Goal: Task Accomplishment & Management: Manage account settings

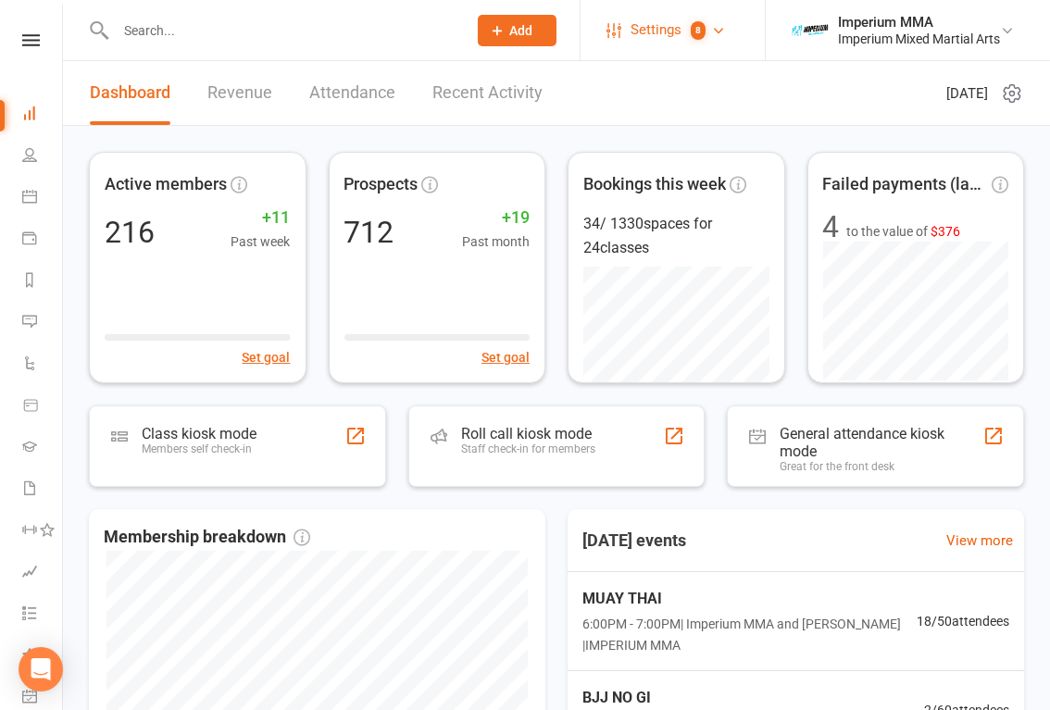
click at [625, 45] on link "Settings 8" at bounding box center [670, 30] width 129 height 42
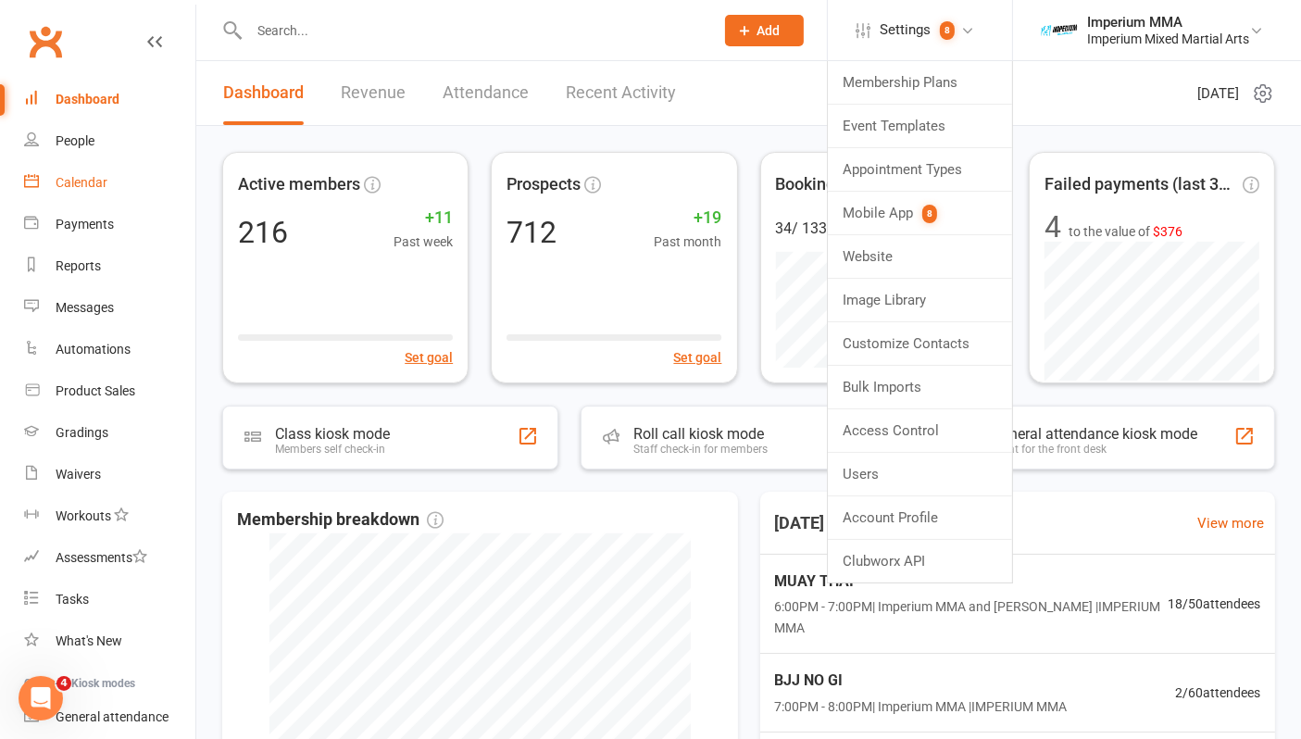
click at [81, 183] on div "Calendar" at bounding box center [82, 182] width 52 height 15
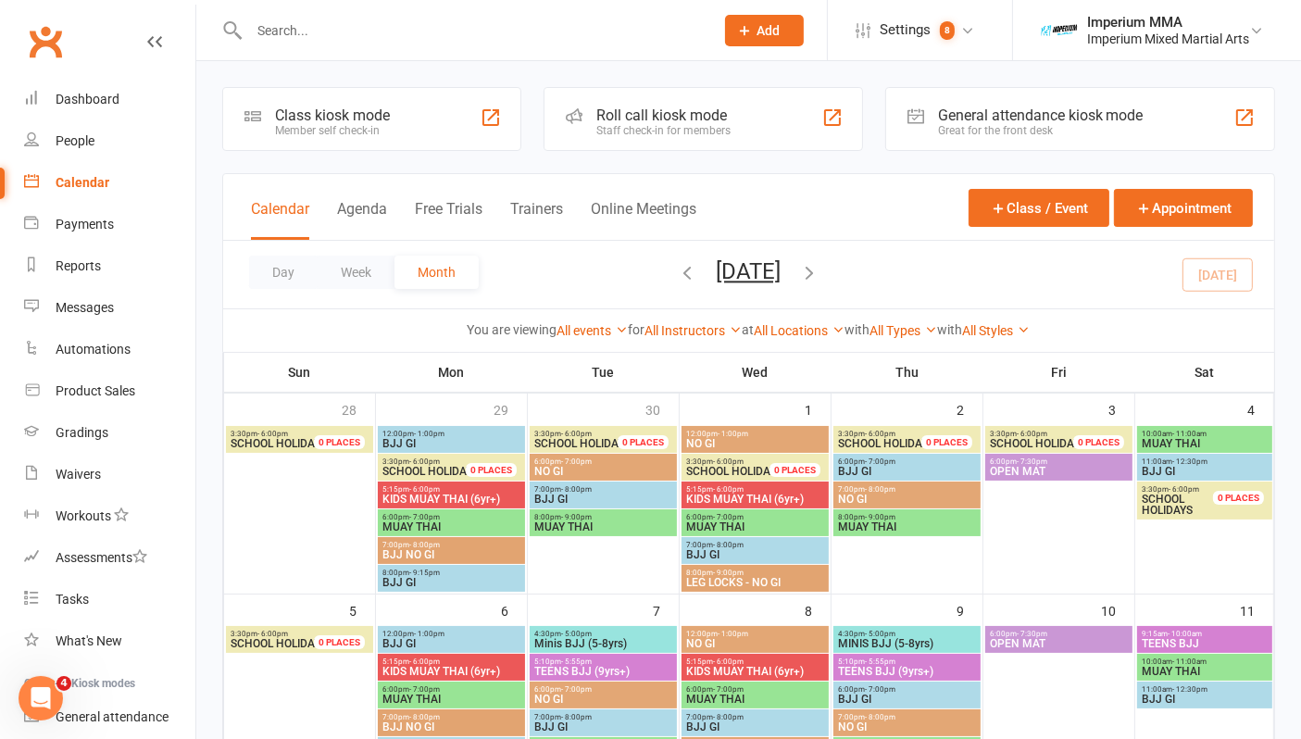
click at [396, 34] on input "text" at bounding box center [471, 31] width 457 height 26
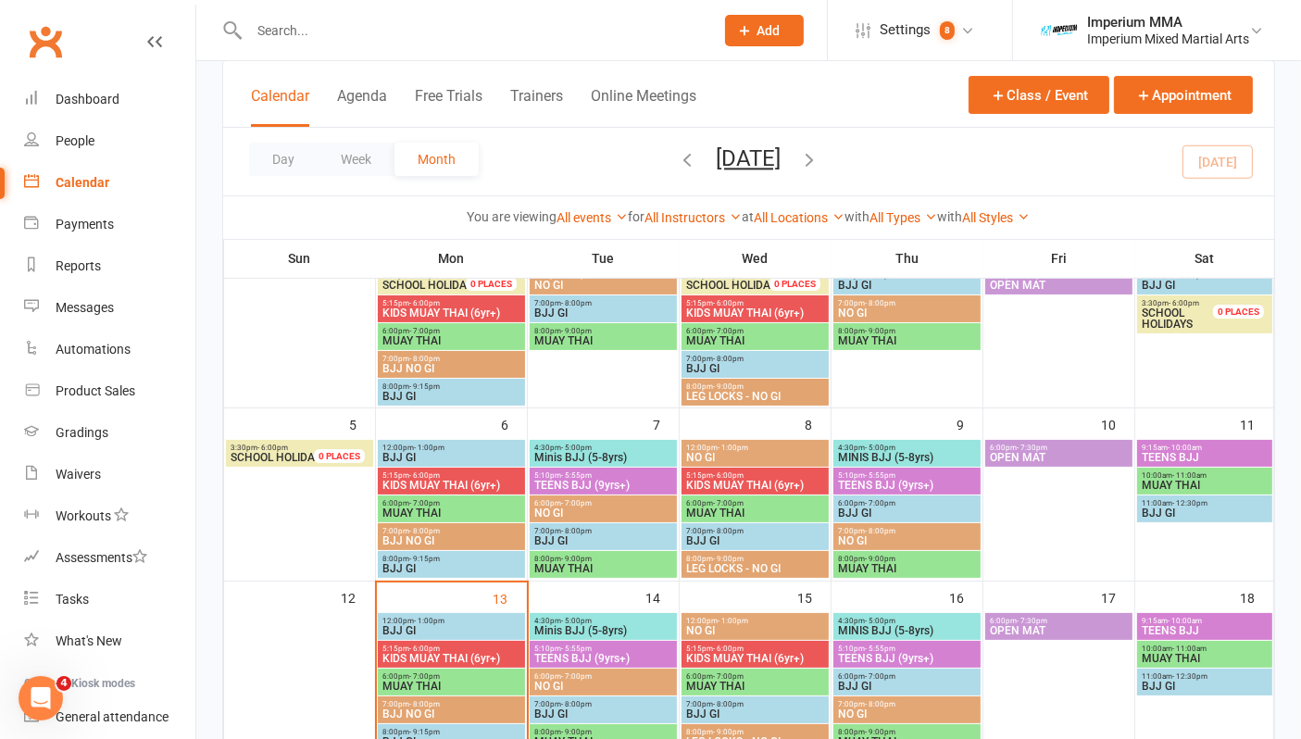
scroll to position [308, 0]
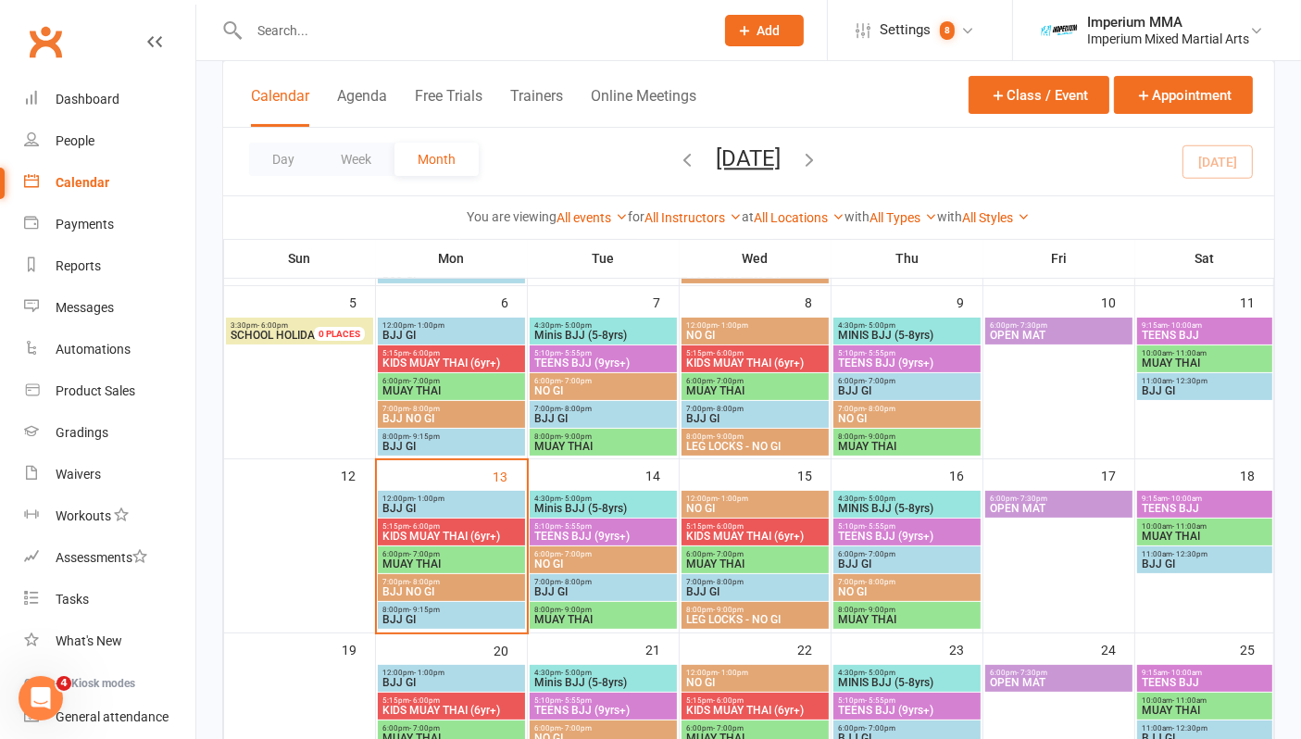
click at [440, 587] on span "BJJ NO GI" at bounding box center [451, 591] width 140 height 11
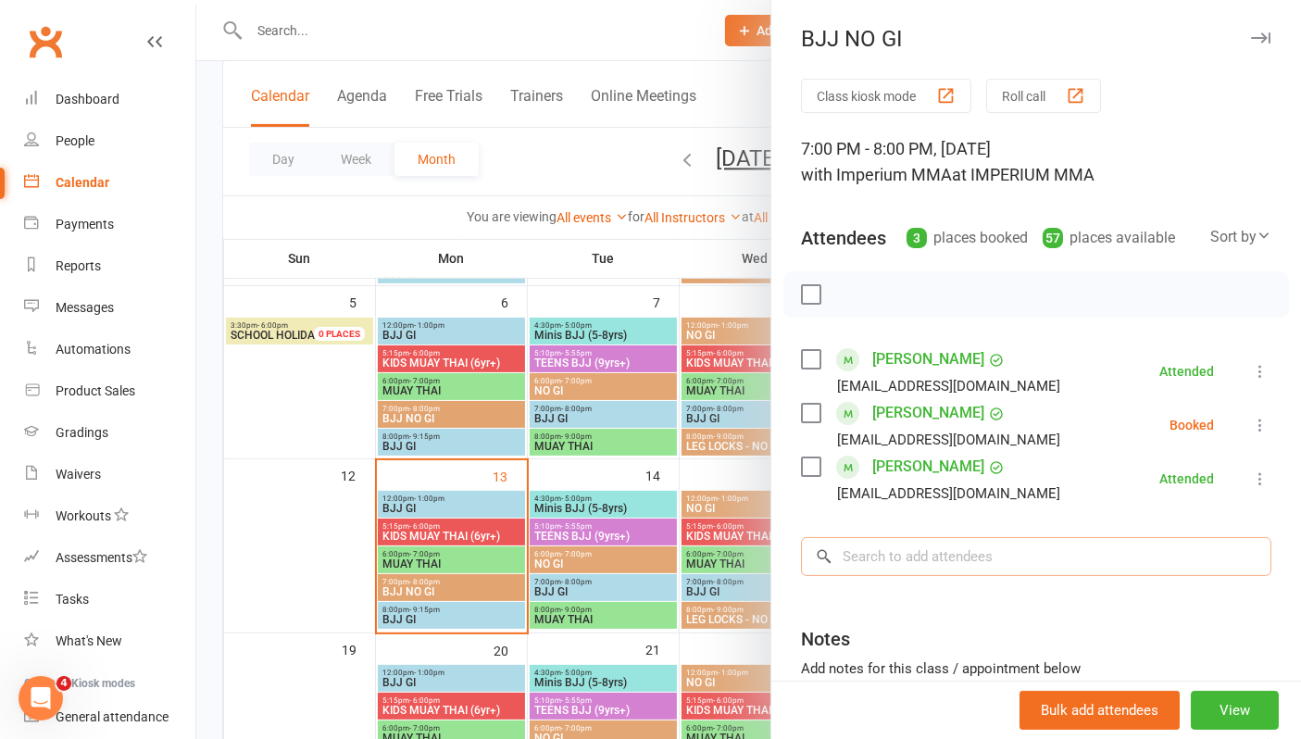
click at [899, 553] on input "search" at bounding box center [1036, 556] width 470 height 39
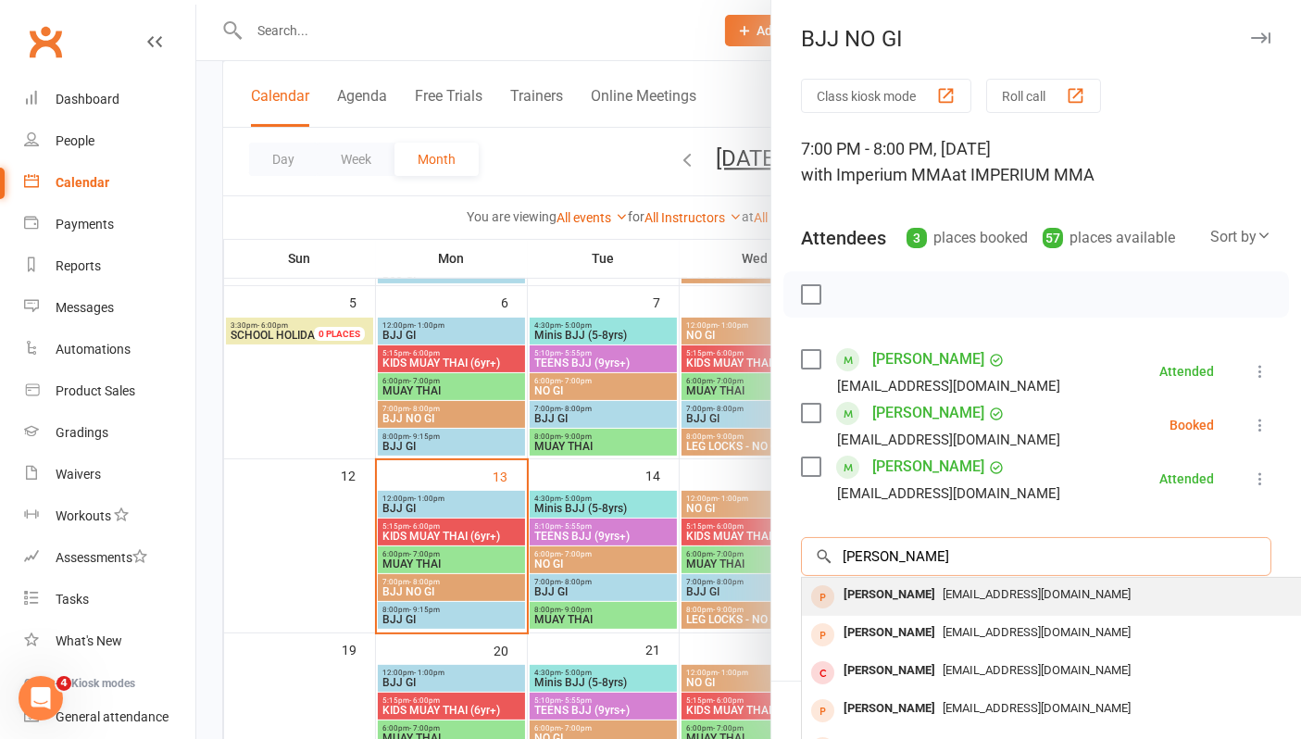
type input "[PERSON_NAME]"
click at [929, 589] on div "[PERSON_NAME]" at bounding box center [889, 594] width 106 height 27
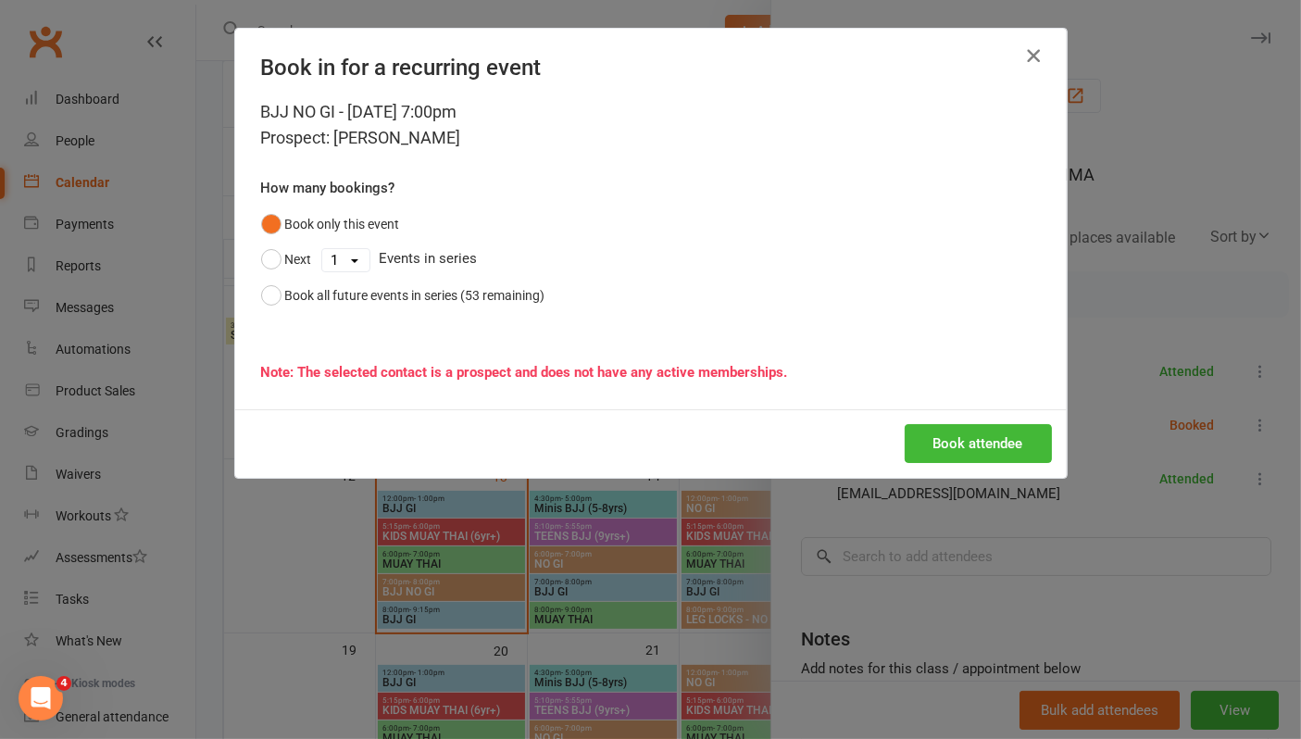
click at [1033, 50] on icon "button" at bounding box center [1033, 55] width 22 height 22
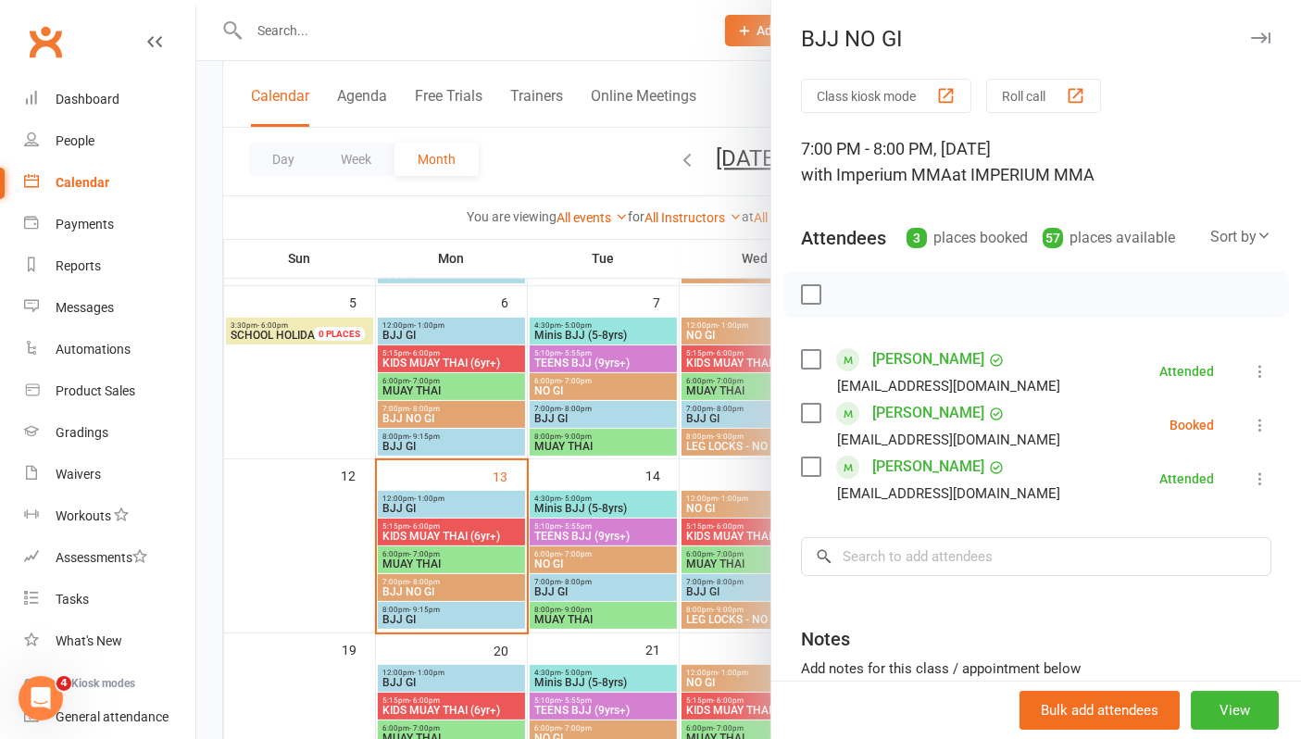
click at [389, 25] on div at bounding box center [748, 369] width 1104 height 739
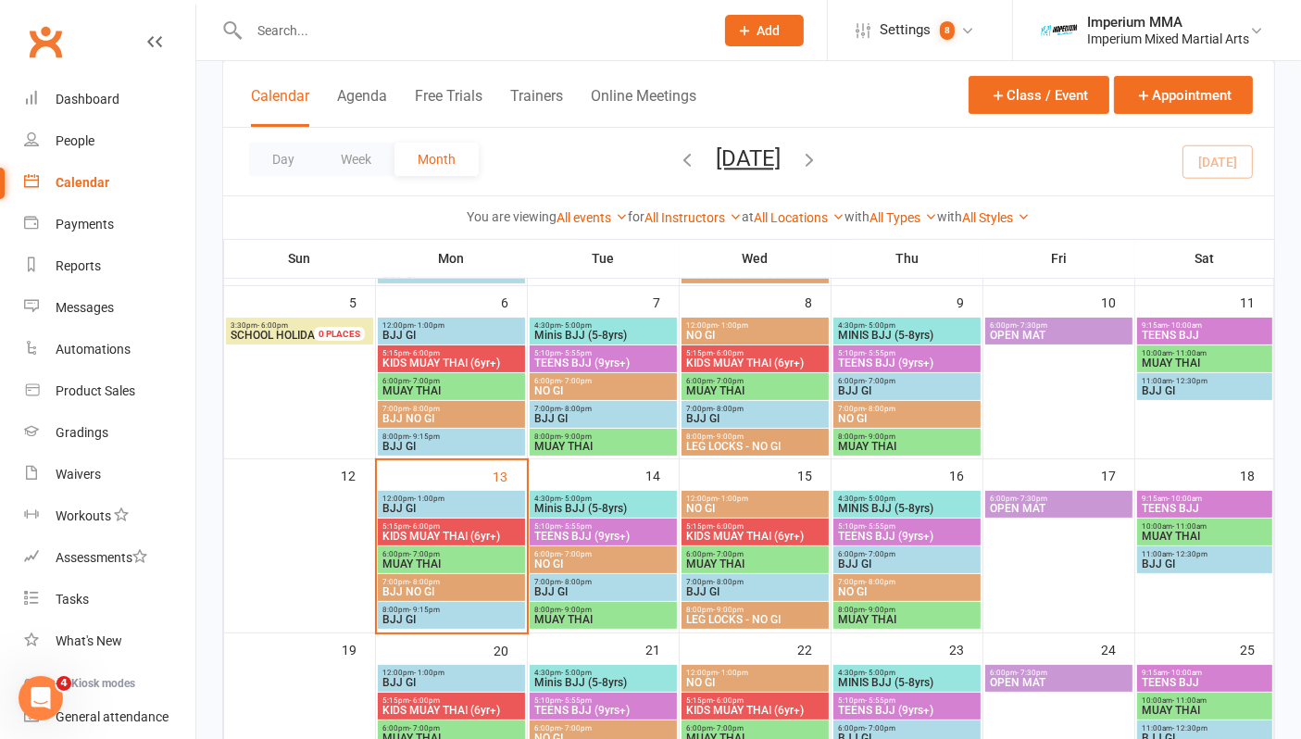
click at [375, 42] on input "text" at bounding box center [471, 31] width 457 height 26
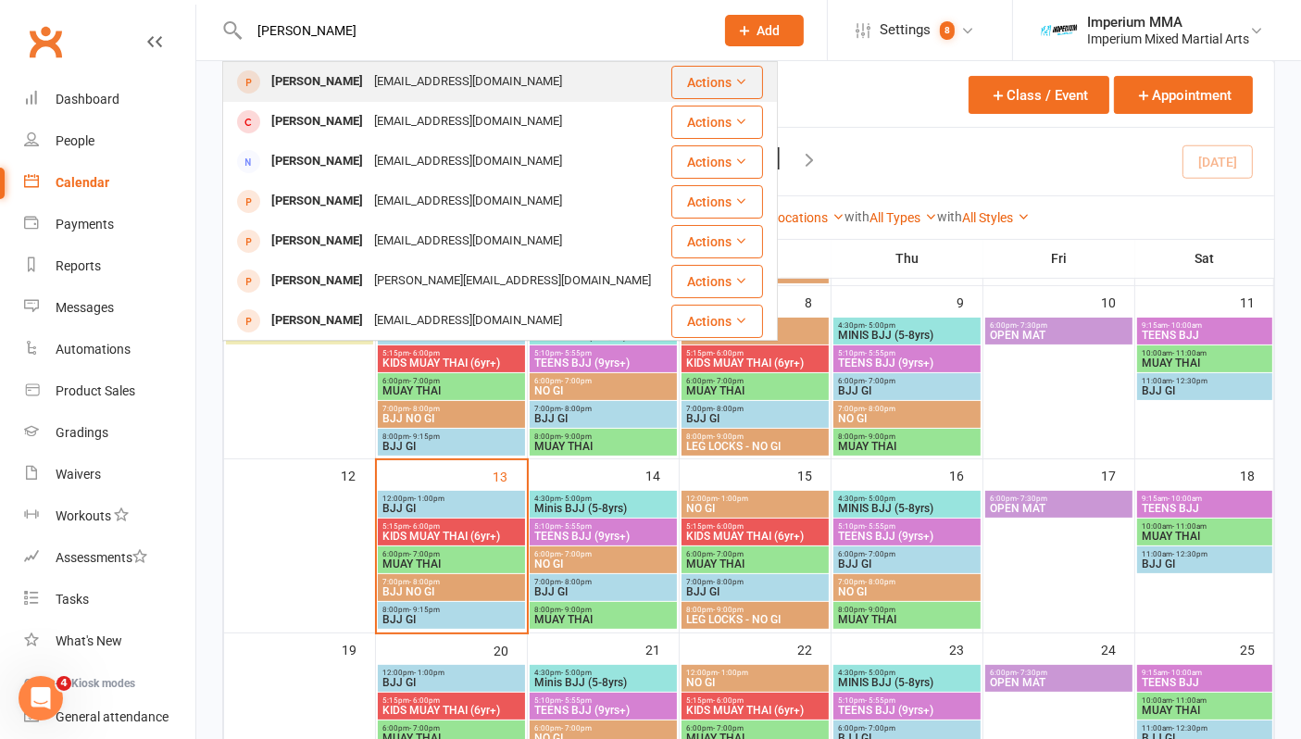
type input "[PERSON_NAME]"
click at [319, 86] on div "[PERSON_NAME]" at bounding box center [317, 82] width 103 height 27
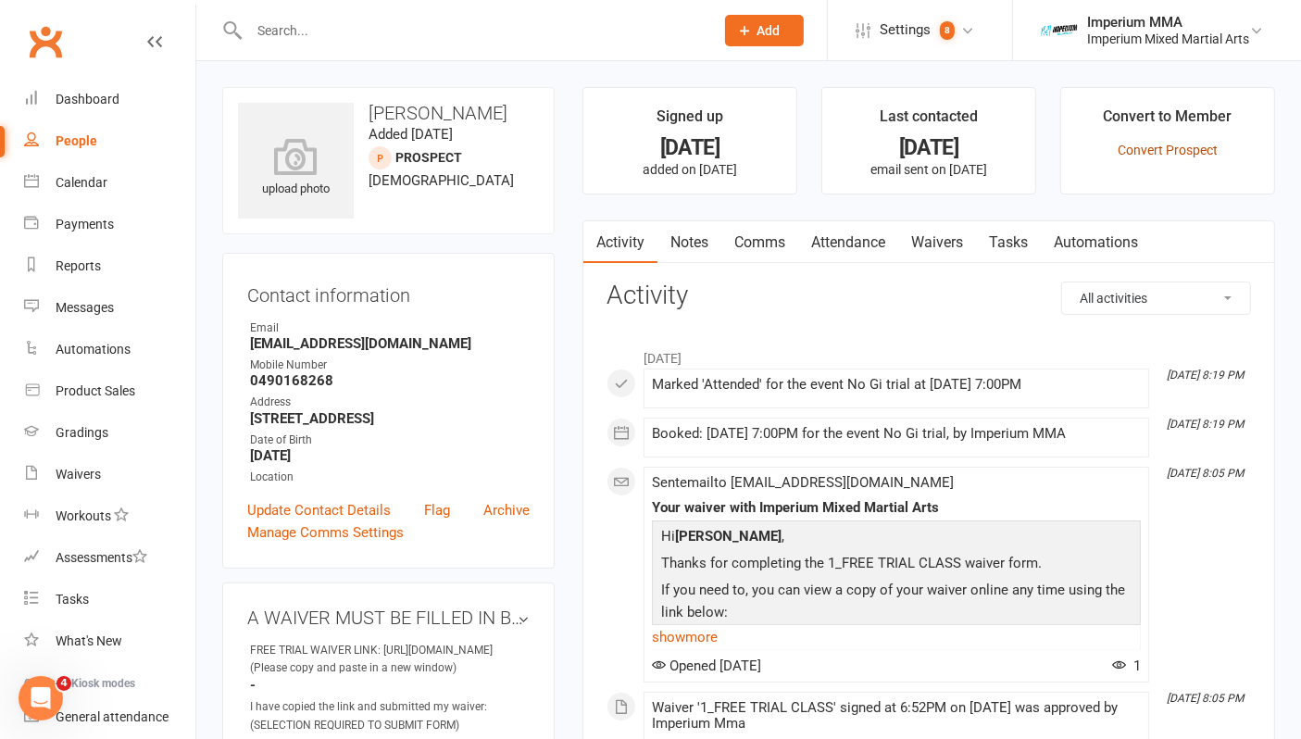
click at [1065, 152] on link "Convert Prospect" at bounding box center [1167, 150] width 100 height 15
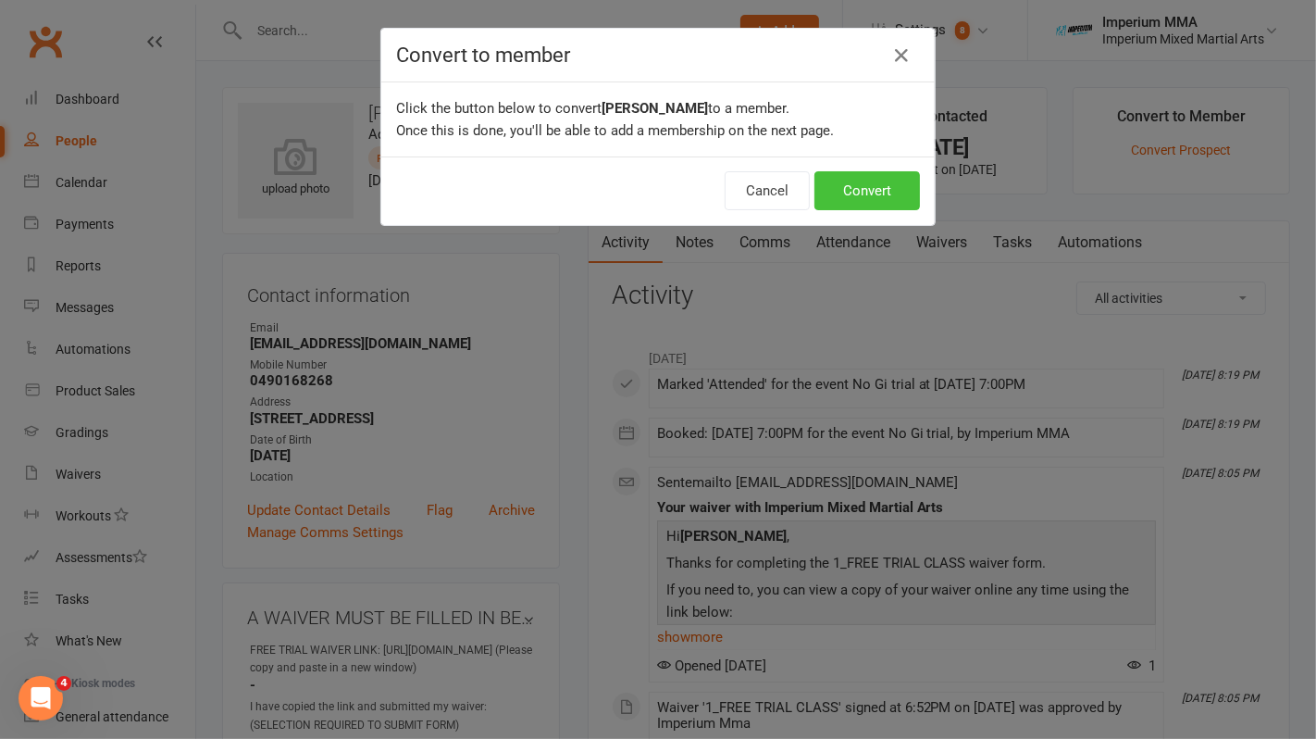
click at [870, 187] on button "Convert" at bounding box center [868, 190] width 106 height 39
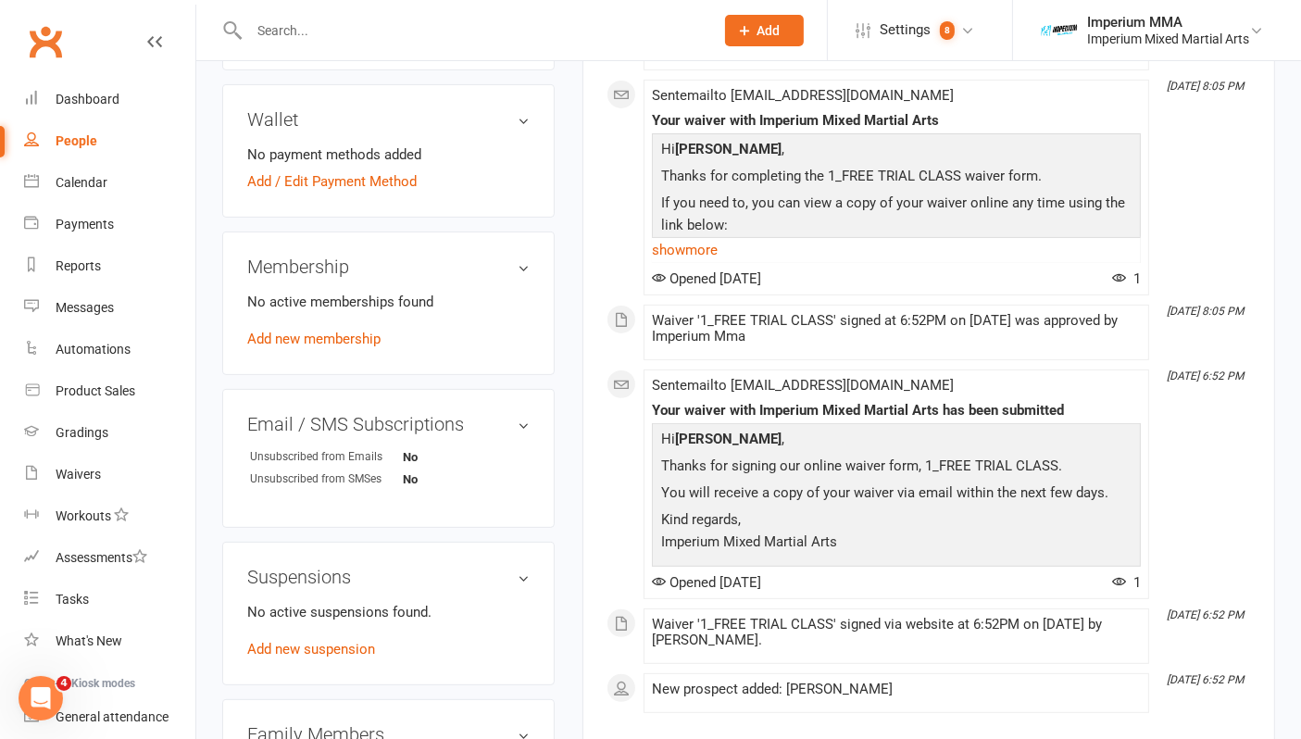
scroll to position [468, 0]
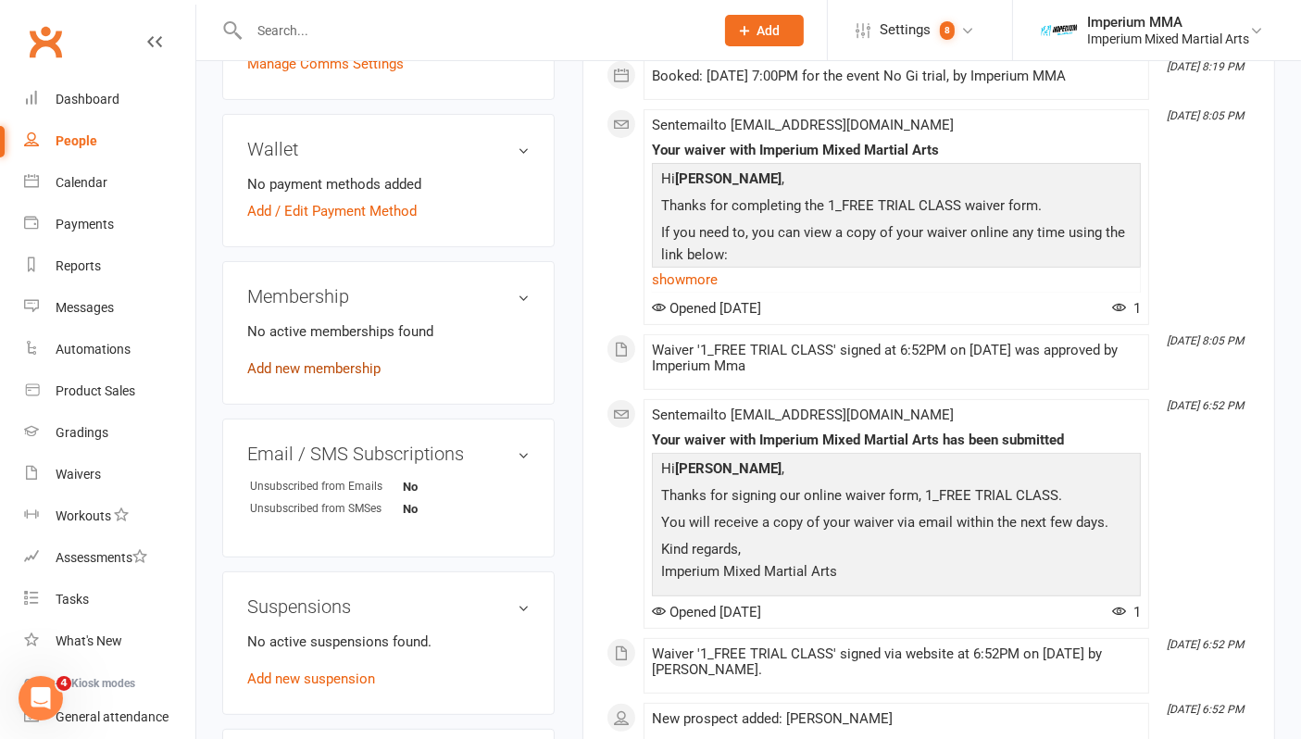
click at [335, 367] on link "Add new membership" at bounding box center [313, 368] width 133 height 17
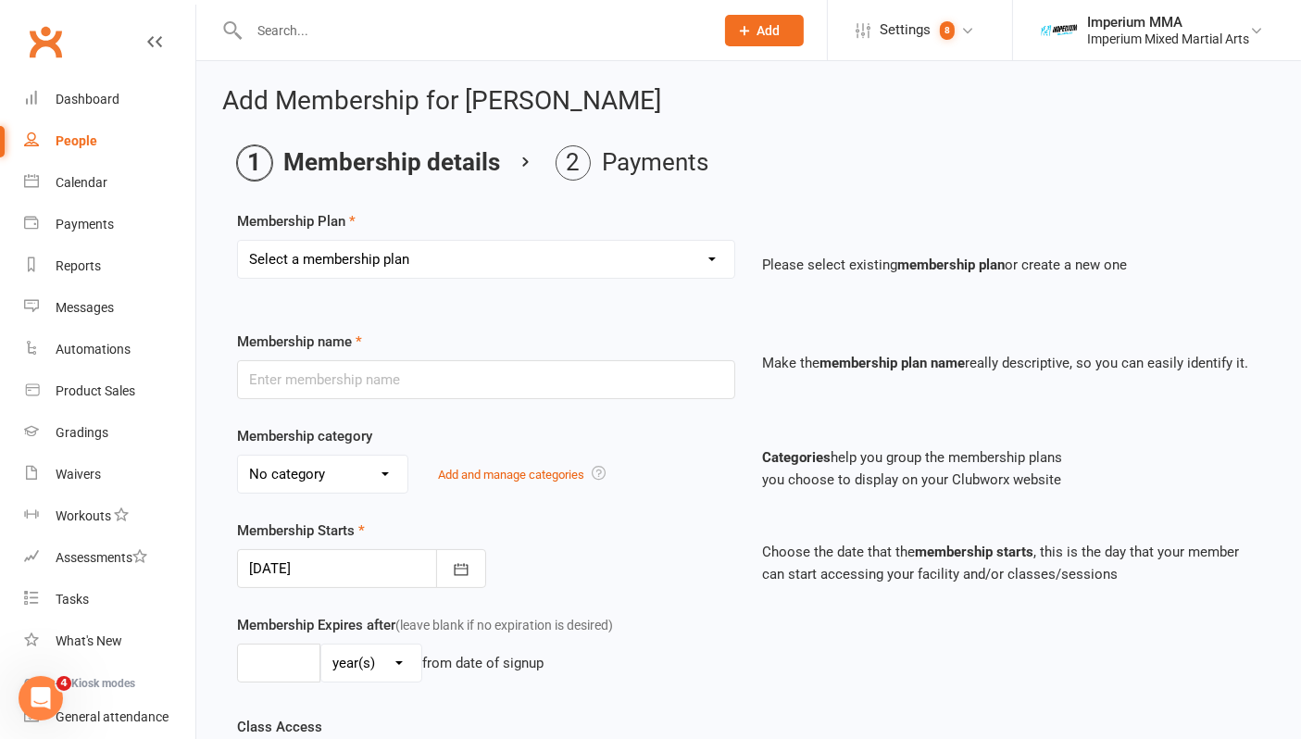
click at [481, 270] on select "Select a membership plan Create new Membership Plan ONE VISIT PASS KIDS 10 PACK…" at bounding box center [486, 259] width 496 height 37
select select "1"
click at [238, 241] on select "Select a membership plan Create new Membership Plan ONE VISIT PASS KIDS 10 PACK…" at bounding box center [486, 259] width 496 height 37
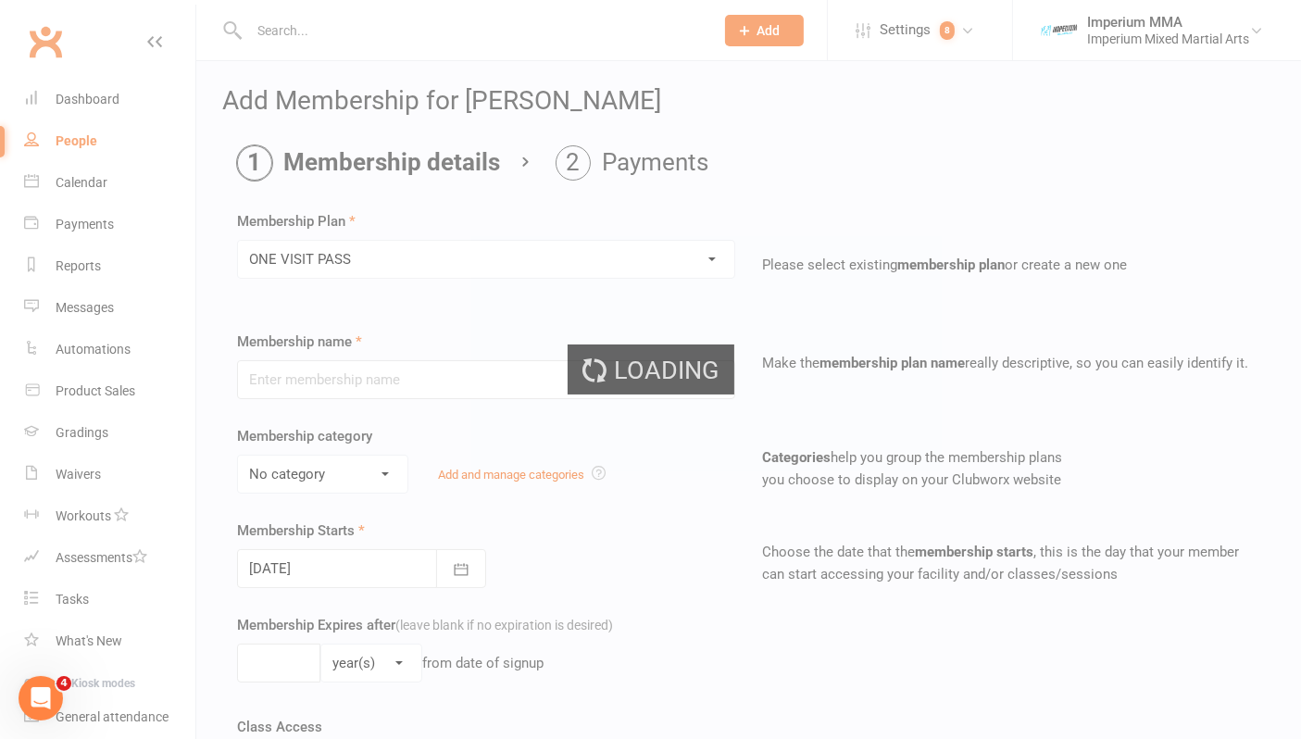
type input "ONE VISIT PASS"
select select "1"
type input "3"
select select "2"
type input "1"
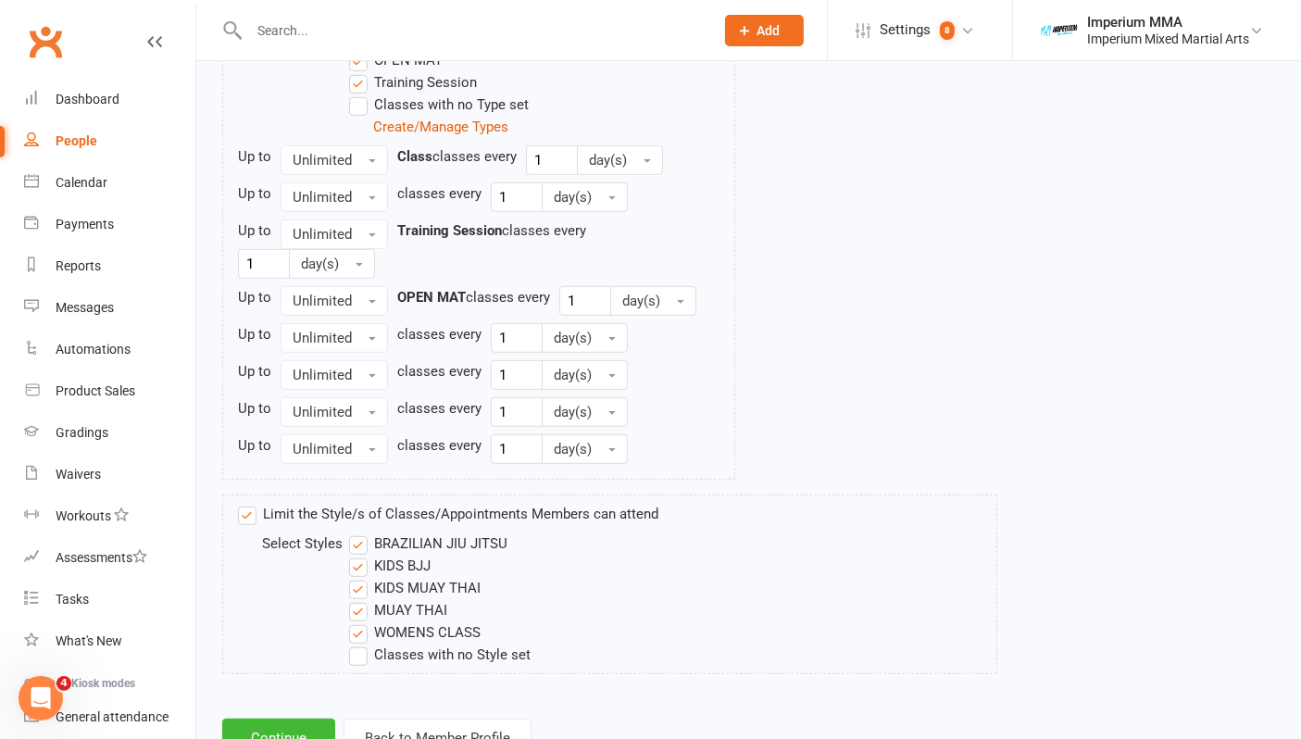
scroll to position [1094, 0]
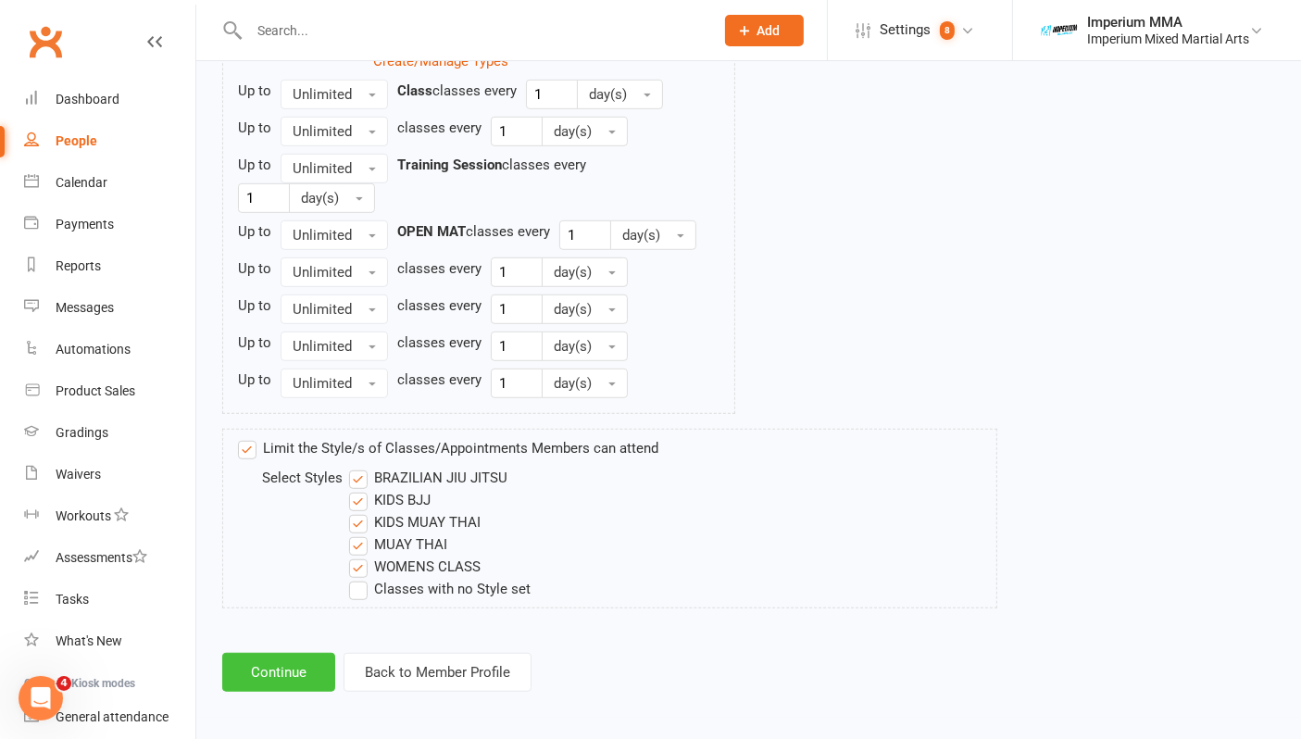
click at [293, 662] on button "Continue" at bounding box center [278, 672] width 113 height 39
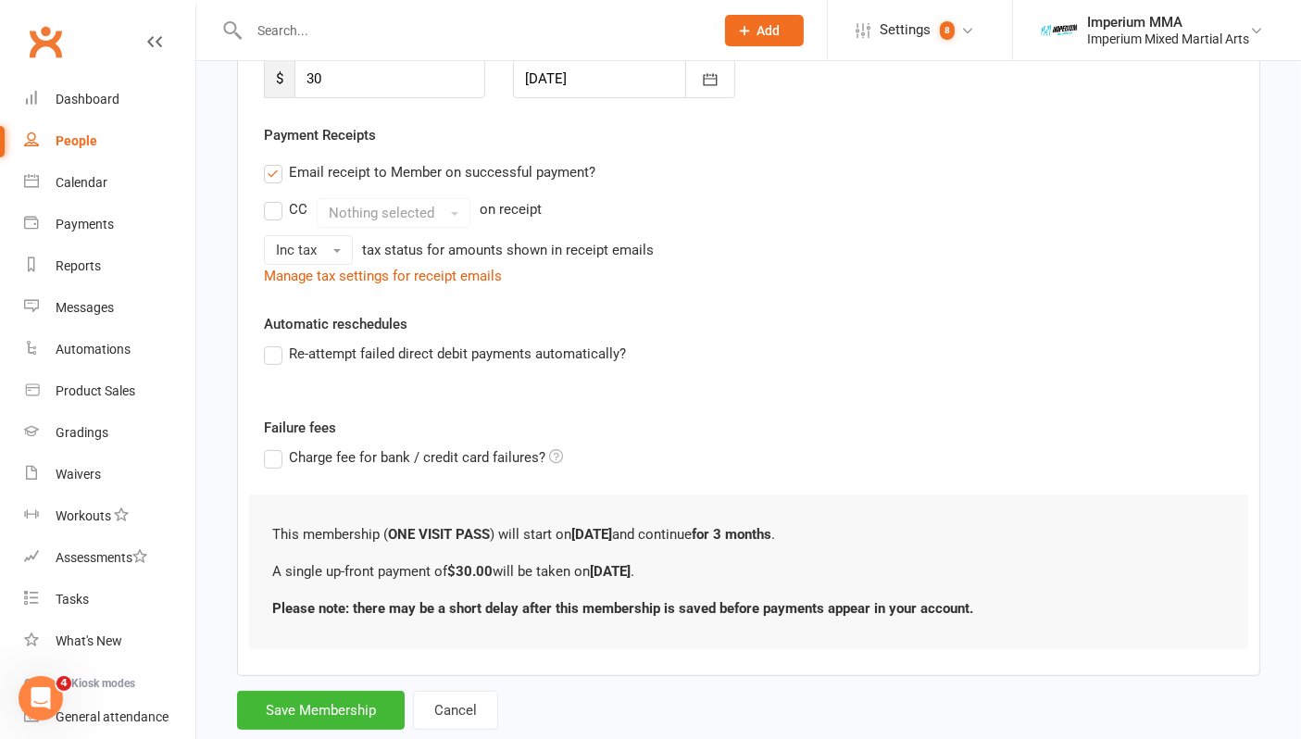
scroll to position [341, 0]
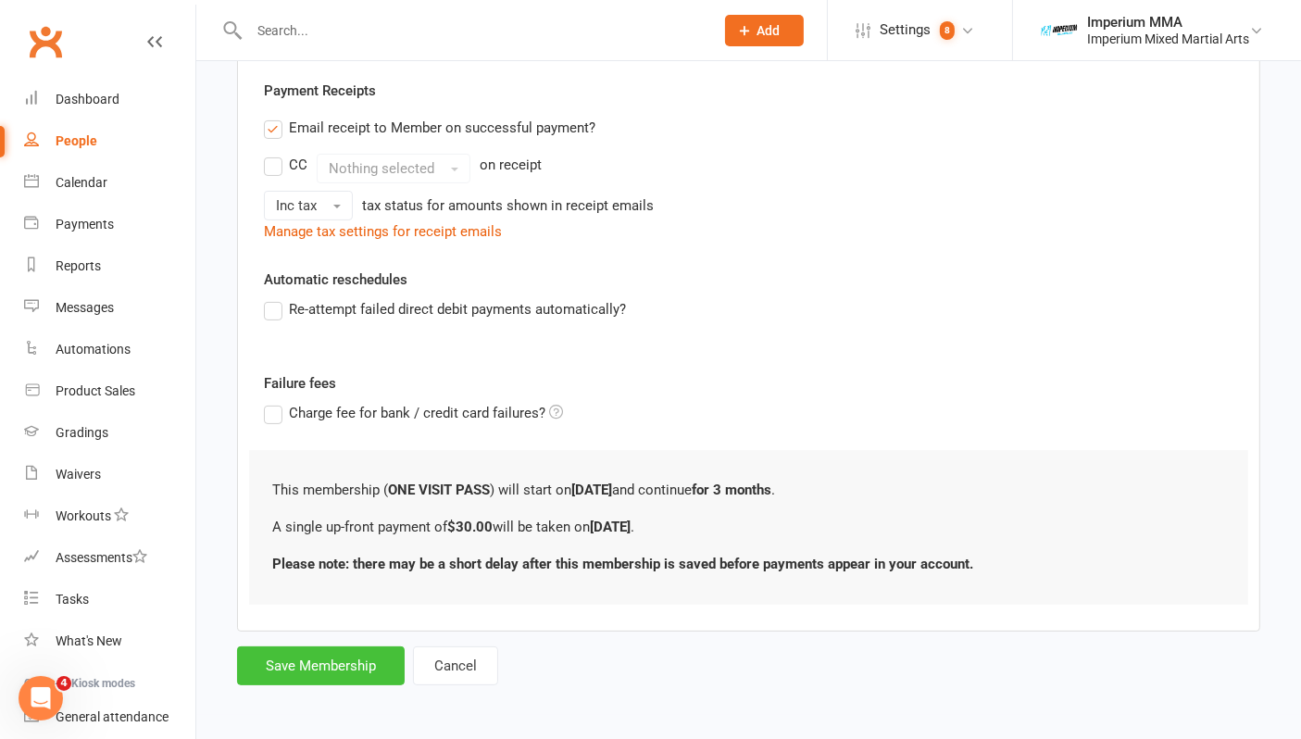
drag, startPoint x: 345, startPoint y: 660, endPoint x: 457, endPoint y: 627, distance: 116.9
click at [352, 655] on button "Save Membership" at bounding box center [321, 665] width 168 height 39
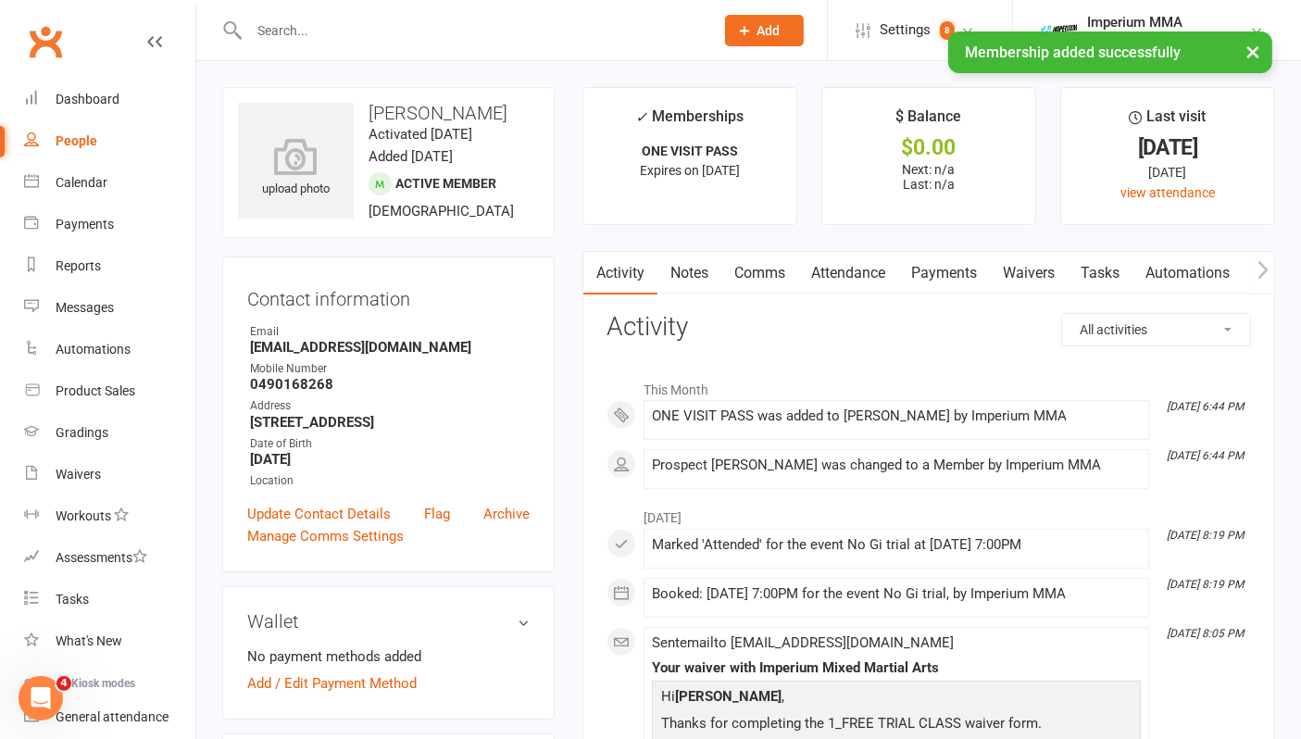
click at [952, 272] on link "Payments" at bounding box center [944, 273] width 92 height 43
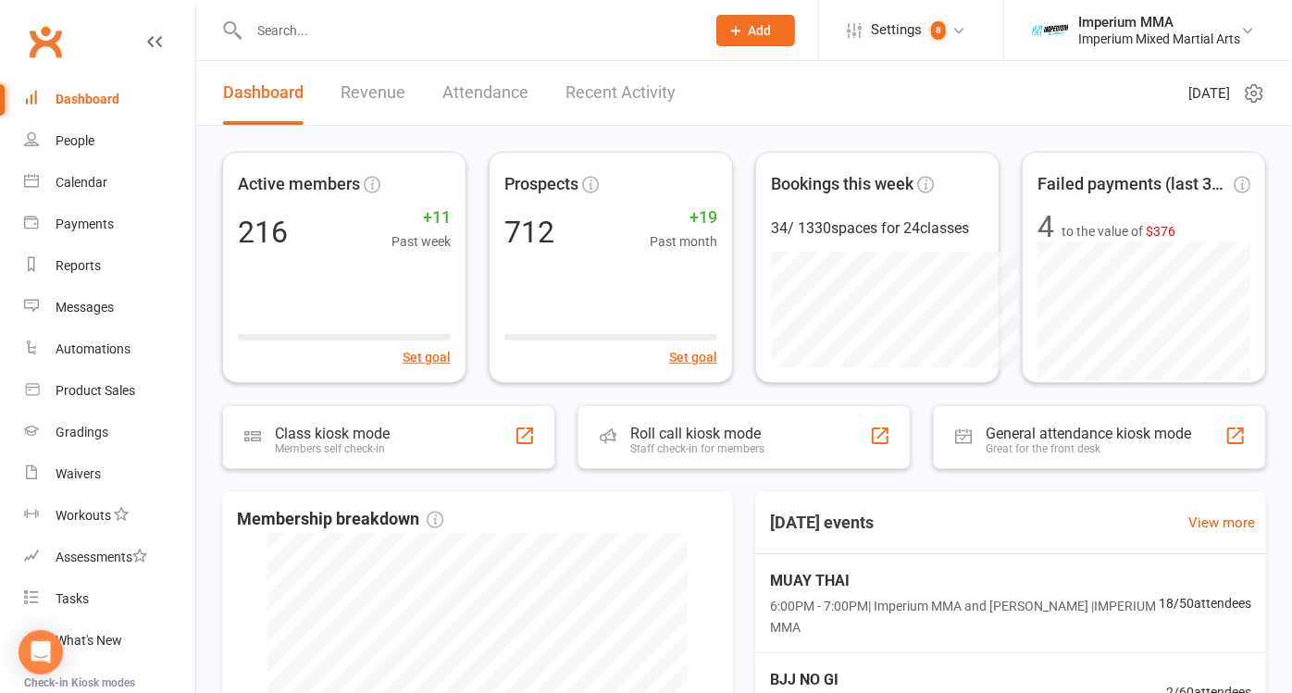
drag, startPoint x: 345, startPoint y: 35, endPoint x: 341, endPoint y: 26, distance: 10.4
click at [345, 34] on input "text" at bounding box center [467, 31] width 449 height 26
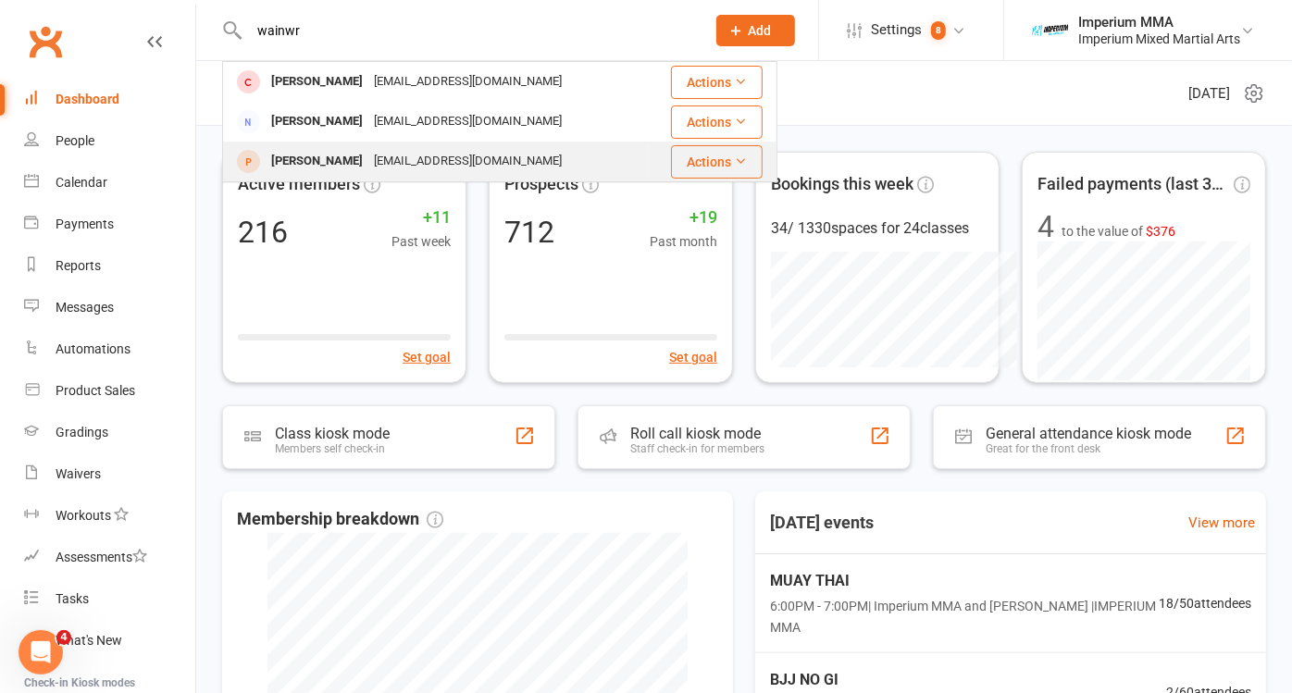
type input "wainwr"
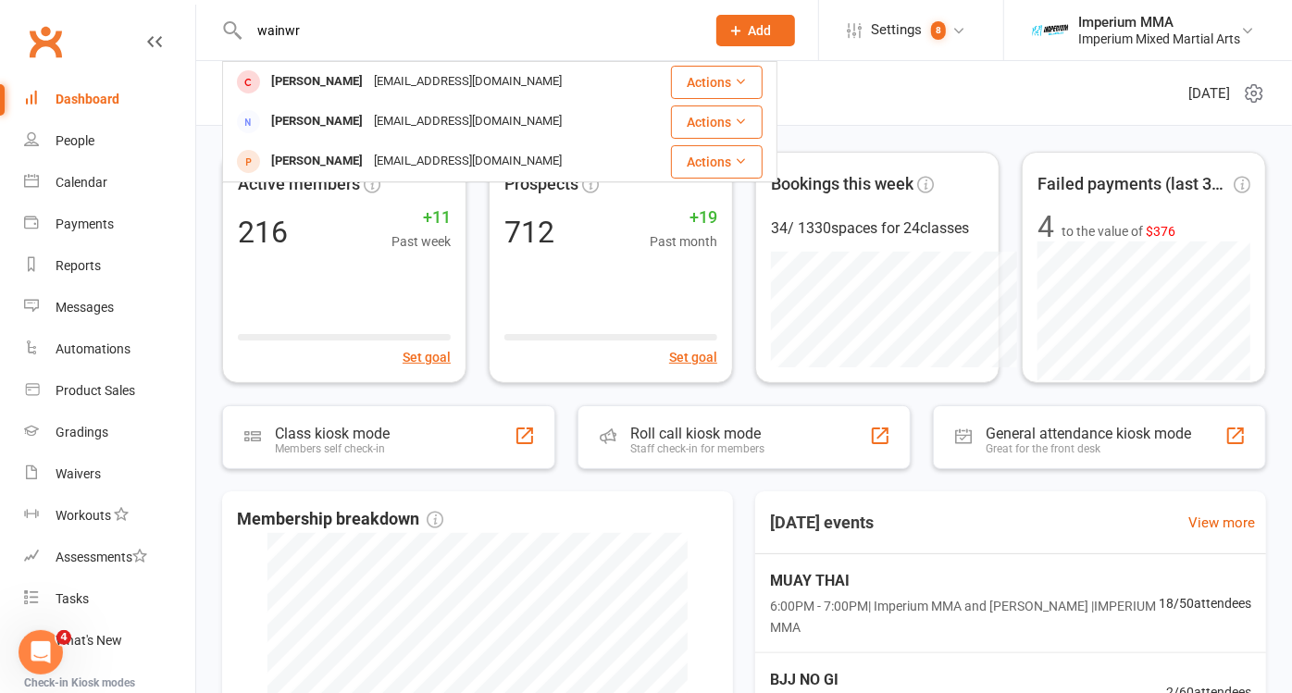
click at [353, 154] on div "[PERSON_NAME]" at bounding box center [317, 161] width 103 height 27
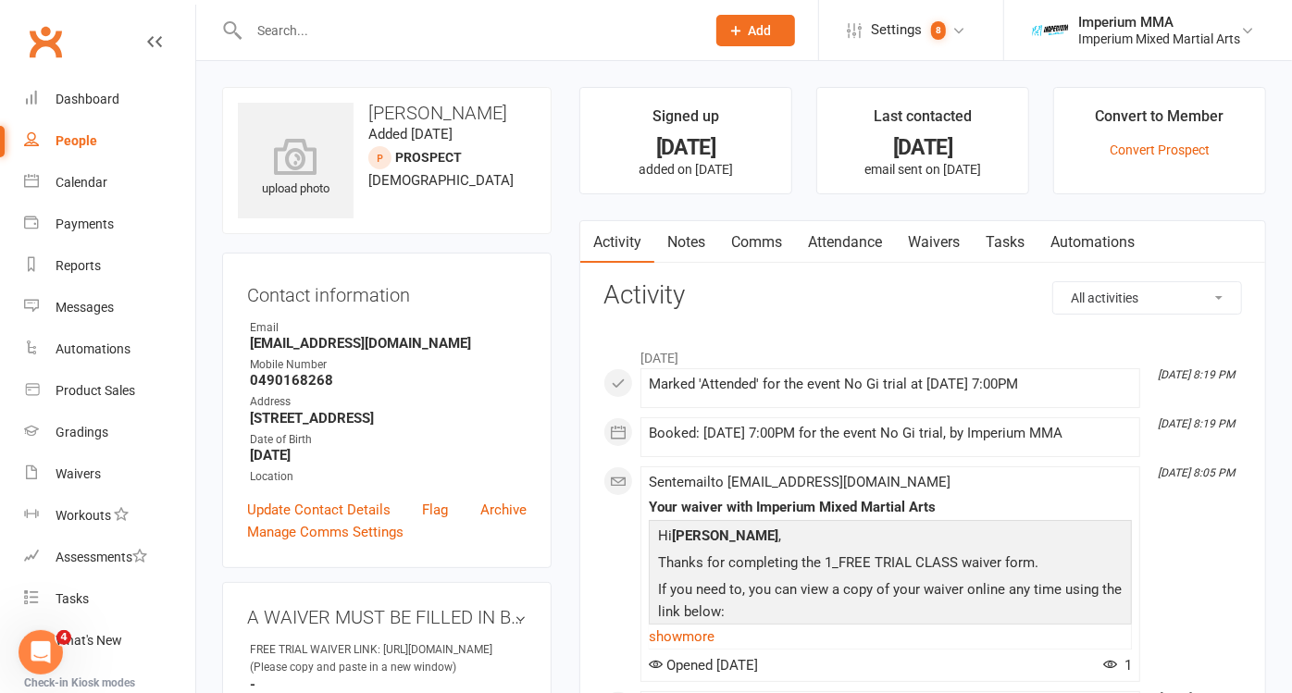
click at [931, 245] on link "Waivers" at bounding box center [934, 242] width 78 height 43
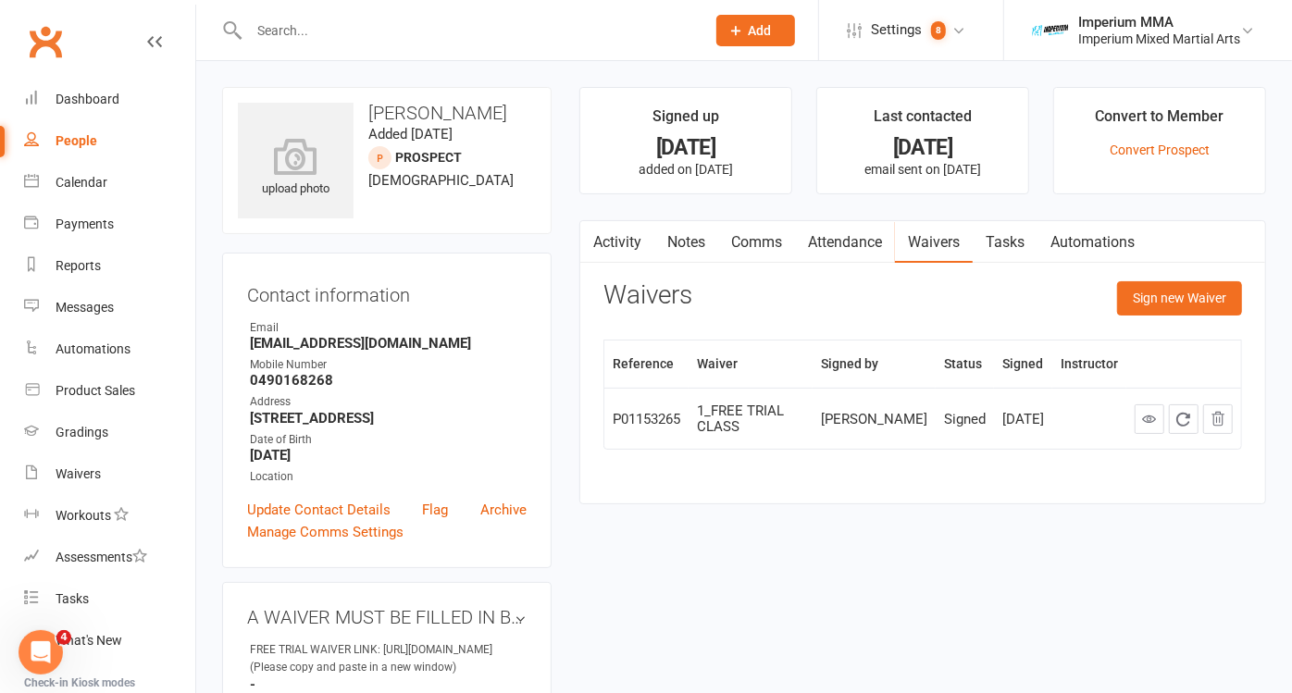
click at [627, 240] on link "Activity" at bounding box center [617, 242] width 74 height 43
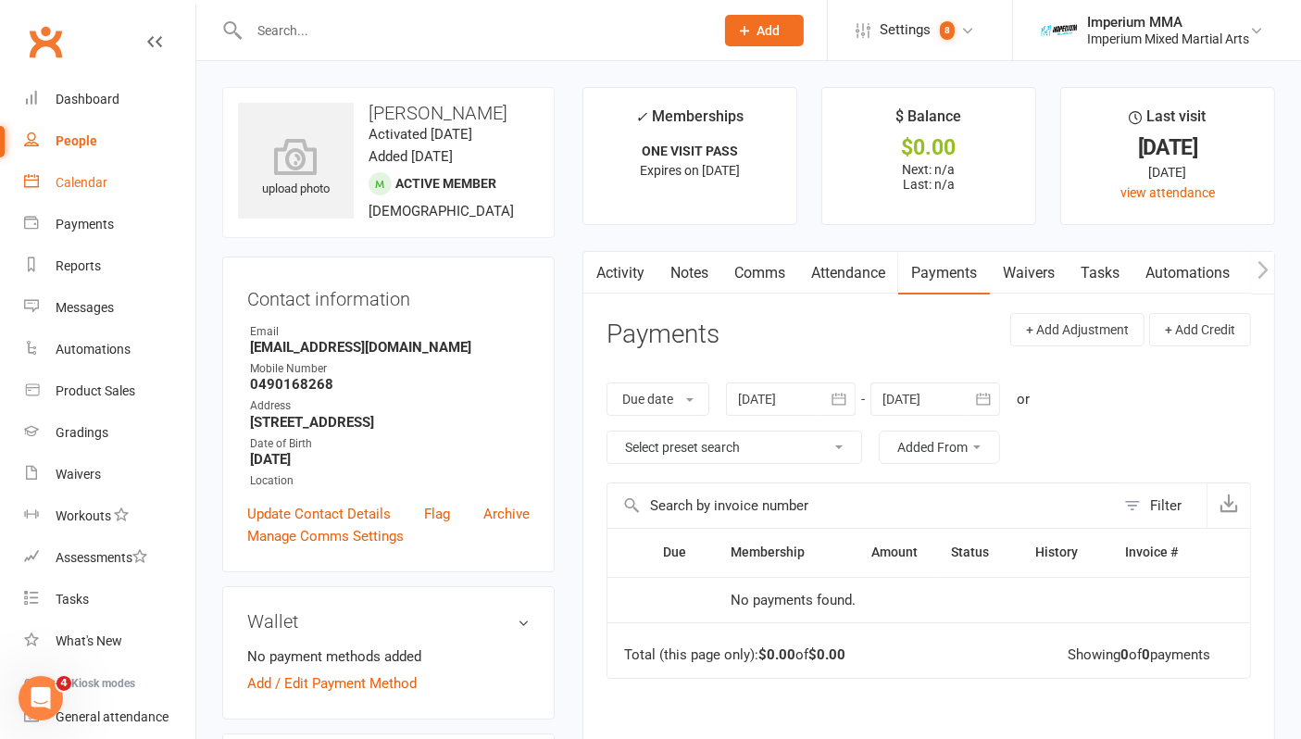
click at [69, 179] on div "Calendar" at bounding box center [82, 182] width 52 height 15
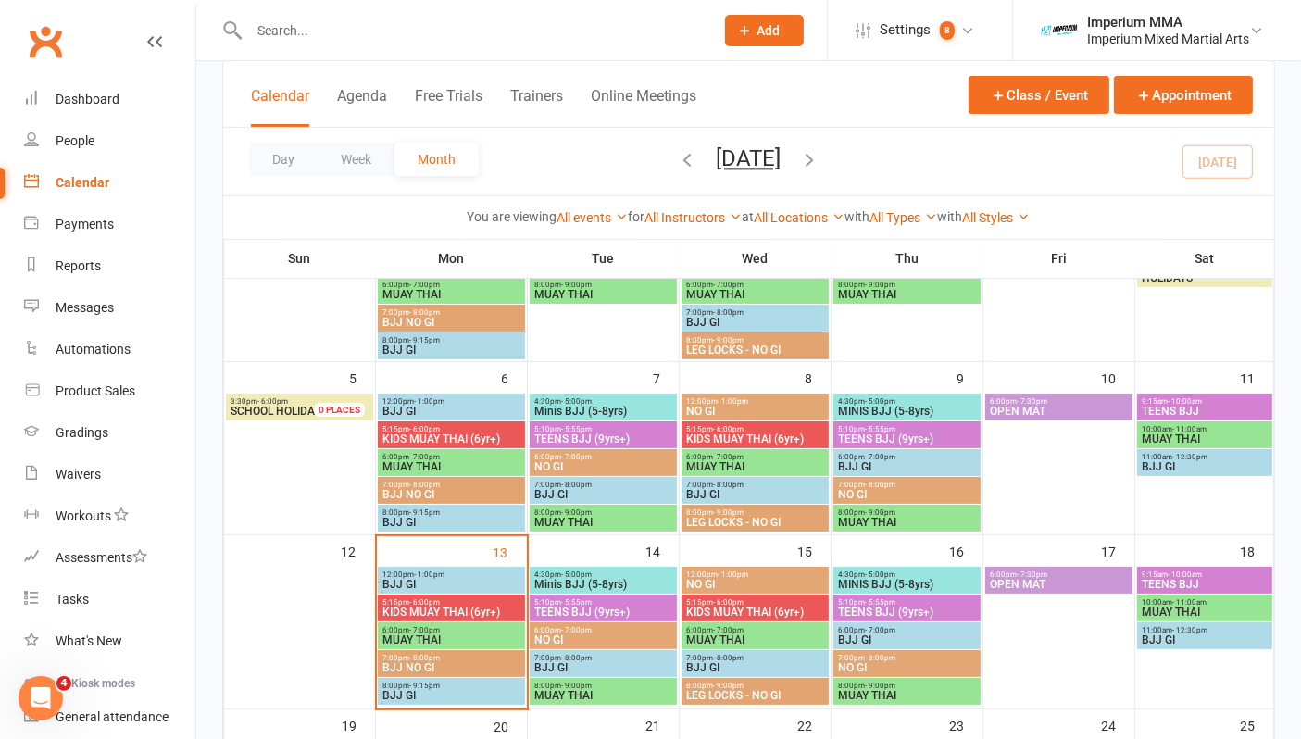
scroll to position [411, 0]
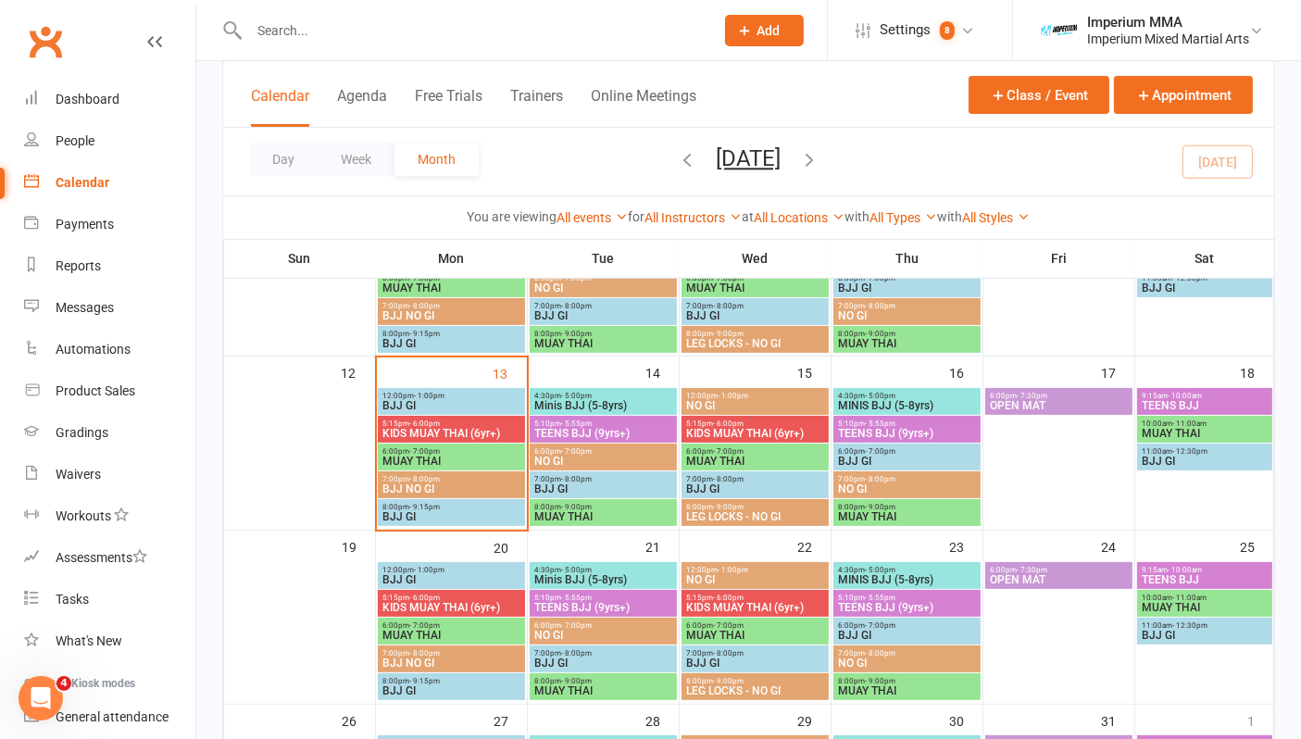
click at [431, 484] on span "BJJ NO GI" at bounding box center [451, 488] width 140 height 11
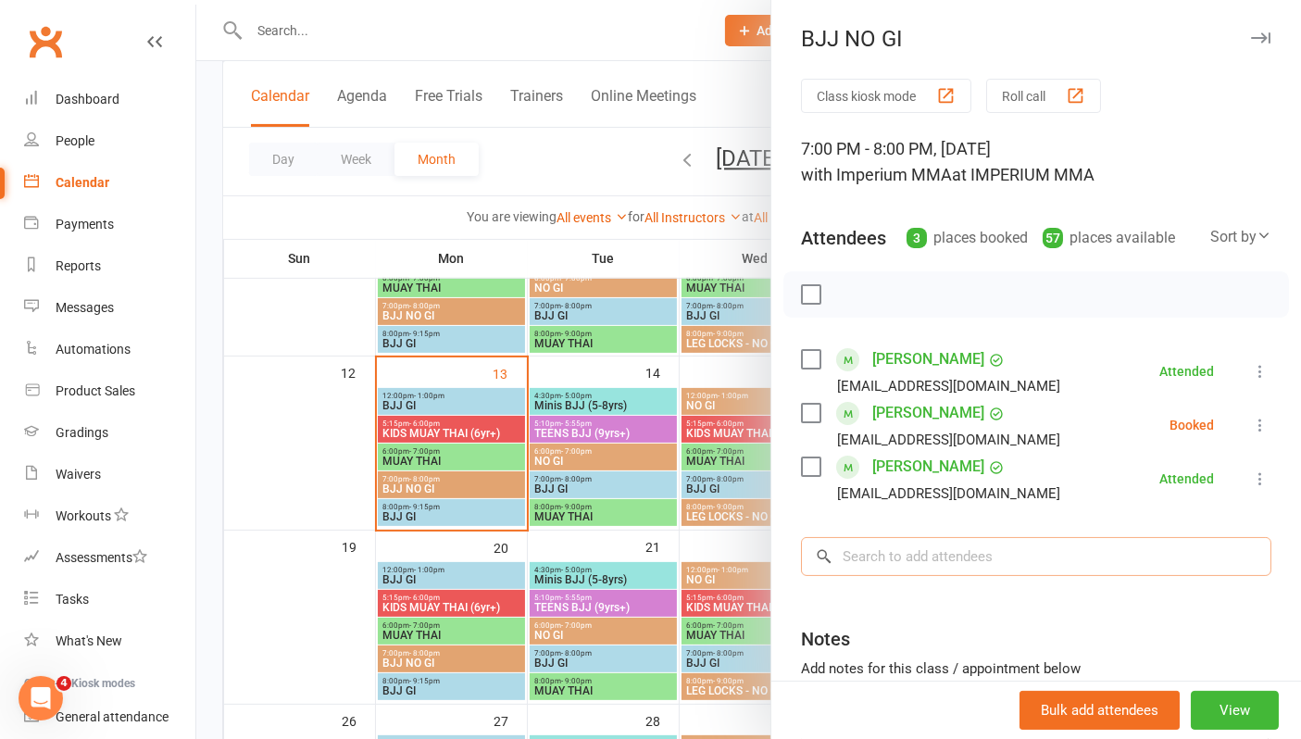
click at [907, 560] on input "search" at bounding box center [1036, 556] width 470 height 39
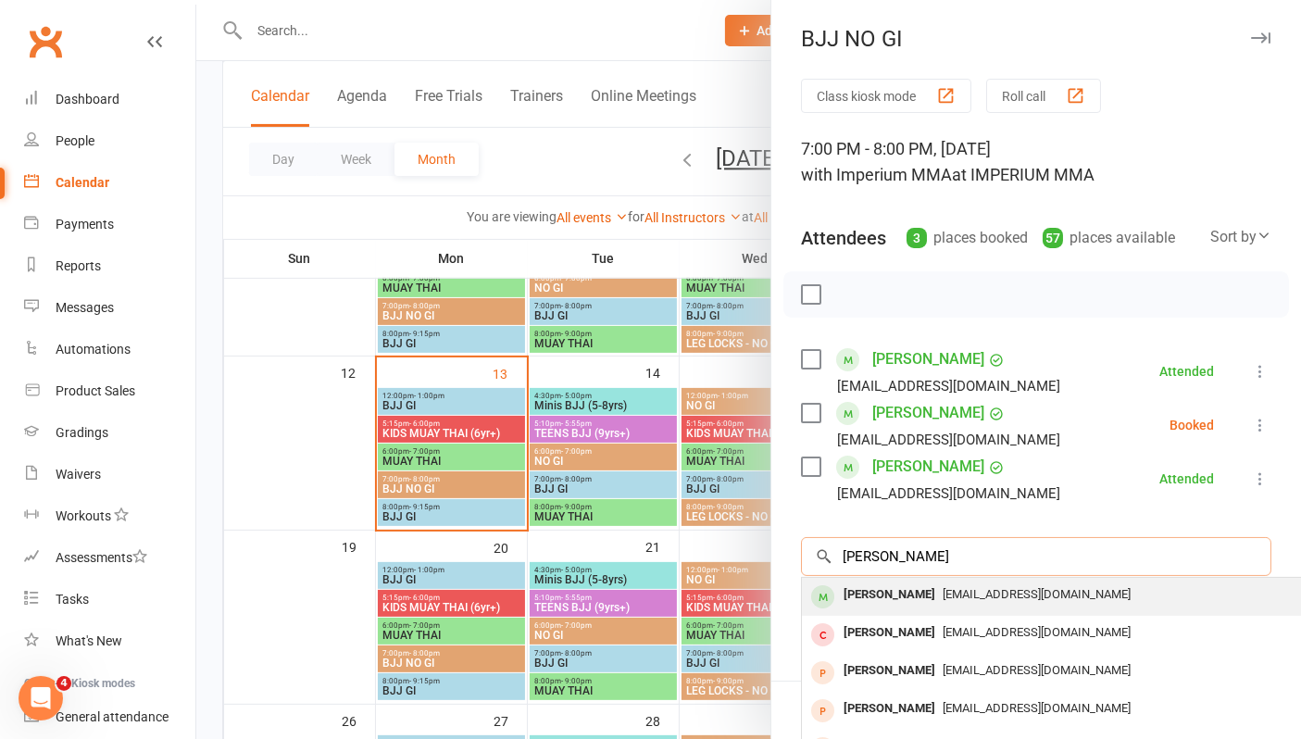
type input "[PERSON_NAME]"
click at [920, 594] on div "[PERSON_NAME]" at bounding box center [889, 594] width 106 height 27
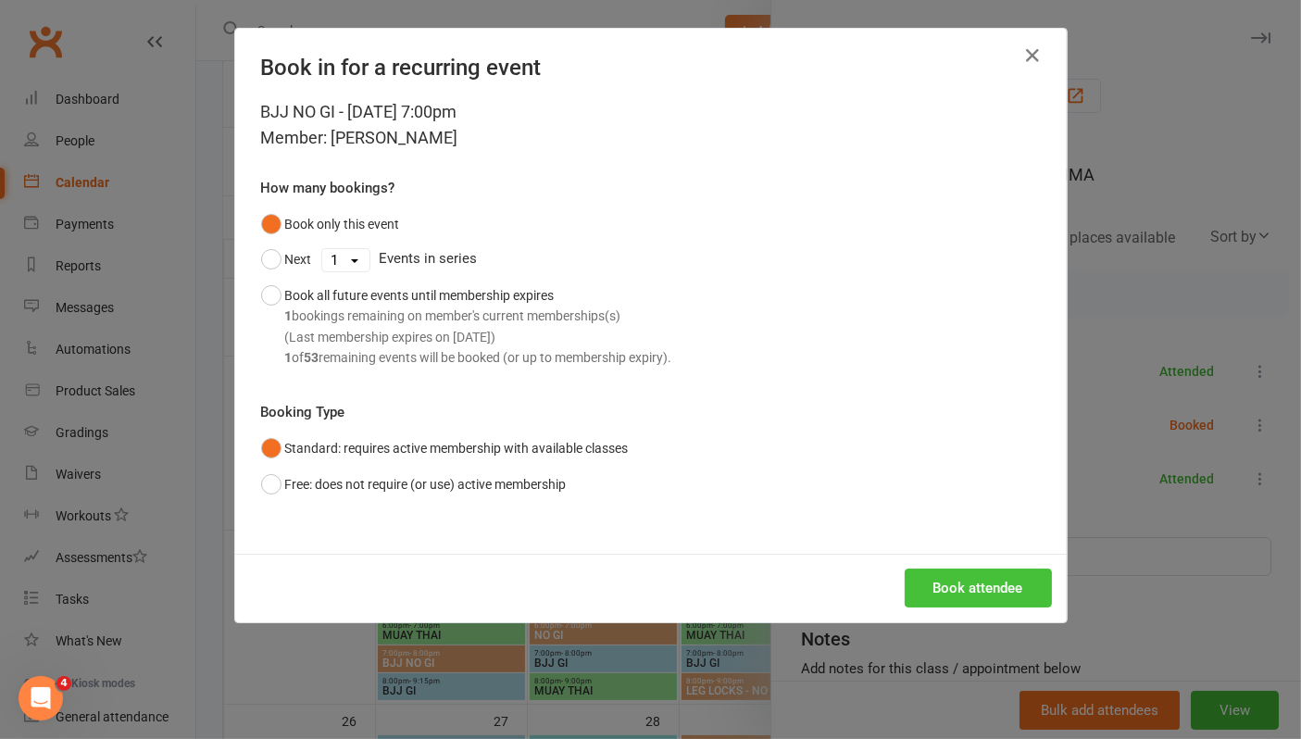
click at [947, 587] on button "Book attendee" at bounding box center [977, 587] width 147 height 39
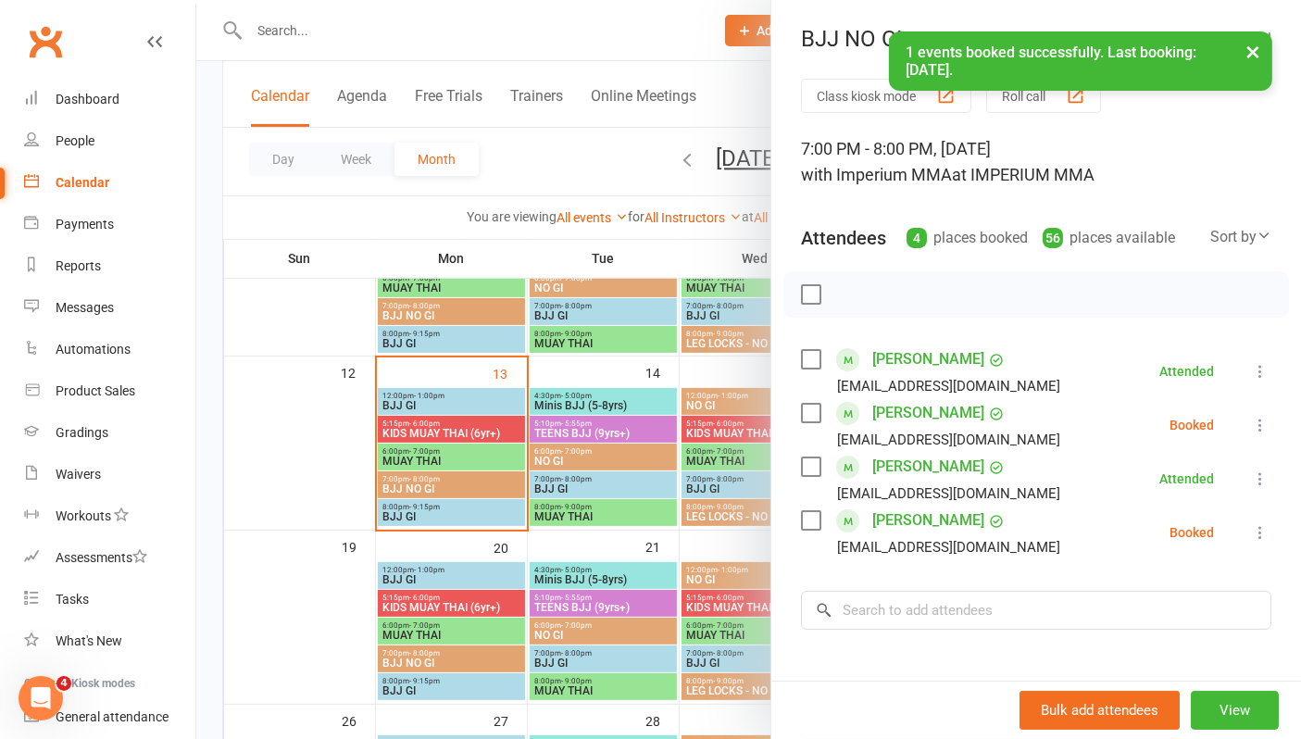
click at [1251, 535] on icon at bounding box center [1260, 532] width 19 height 19
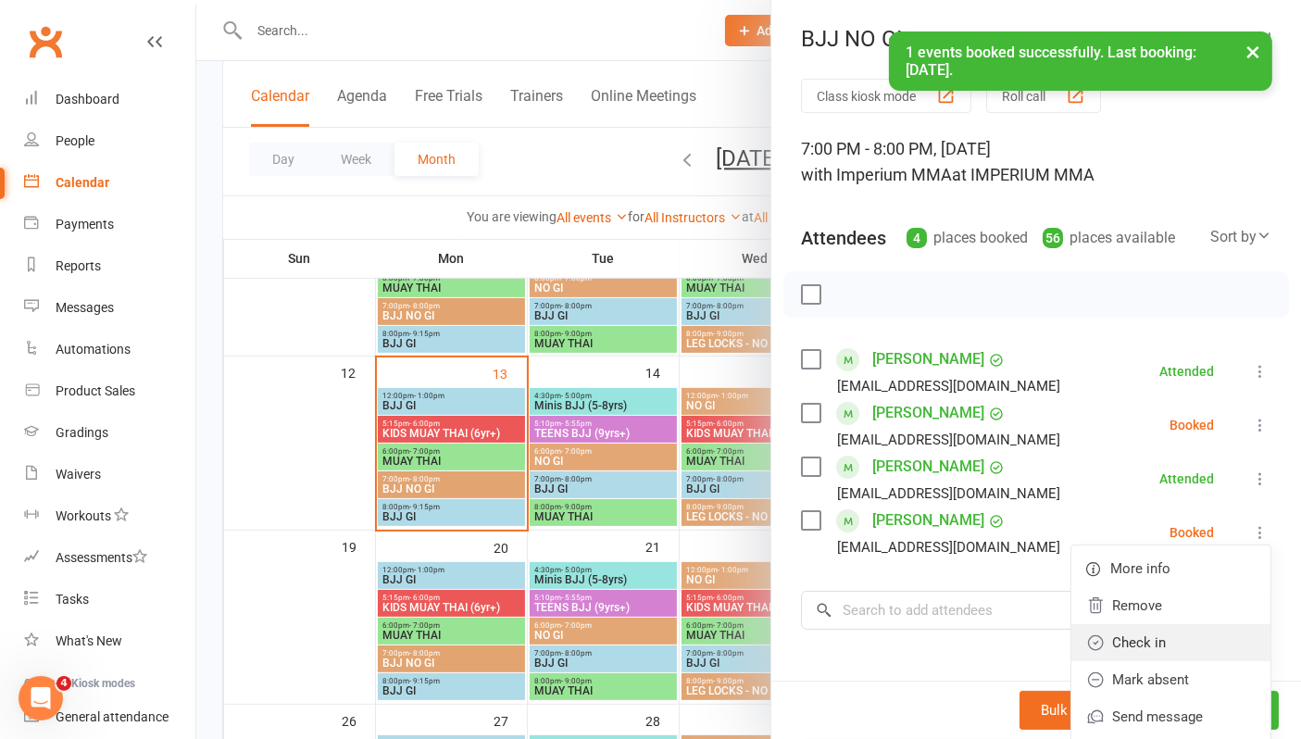
click at [1164, 652] on link "Check in" at bounding box center [1170, 642] width 199 height 37
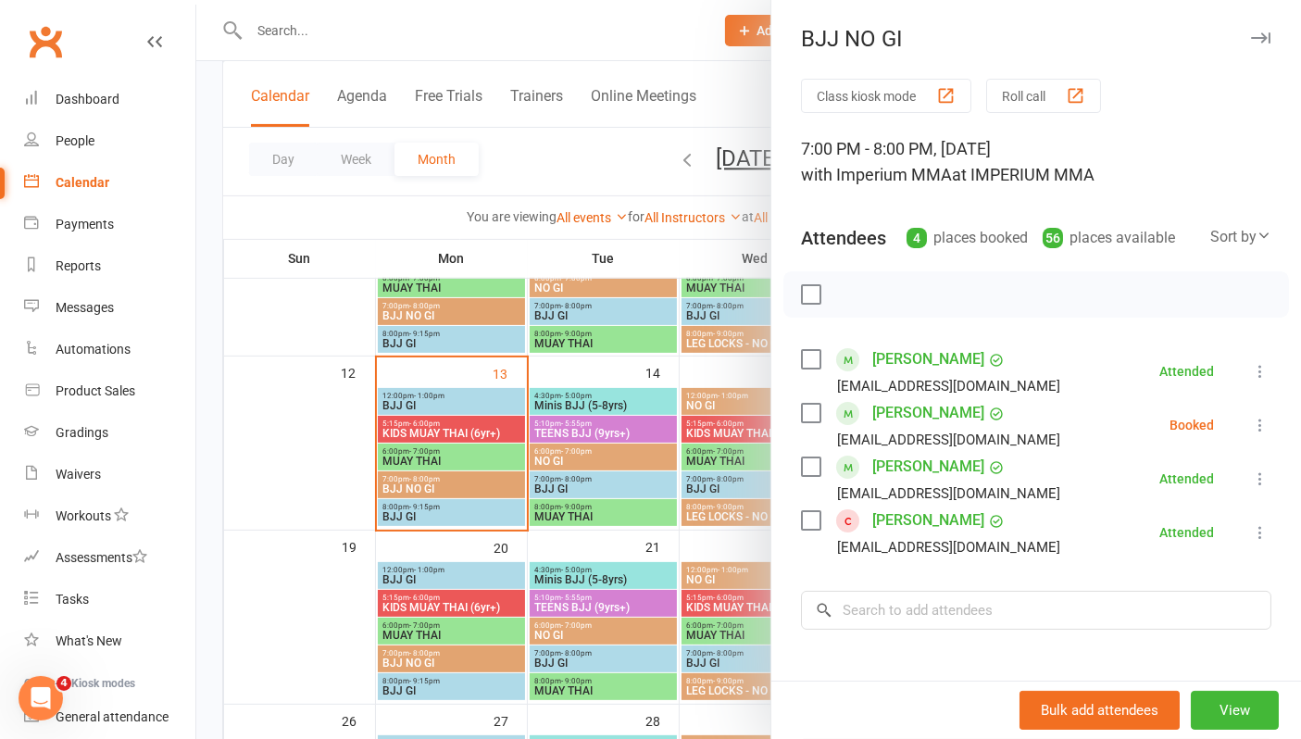
click at [912, 522] on link "[PERSON_NAME]" at bounding box center [928, 520] width 112 height 30
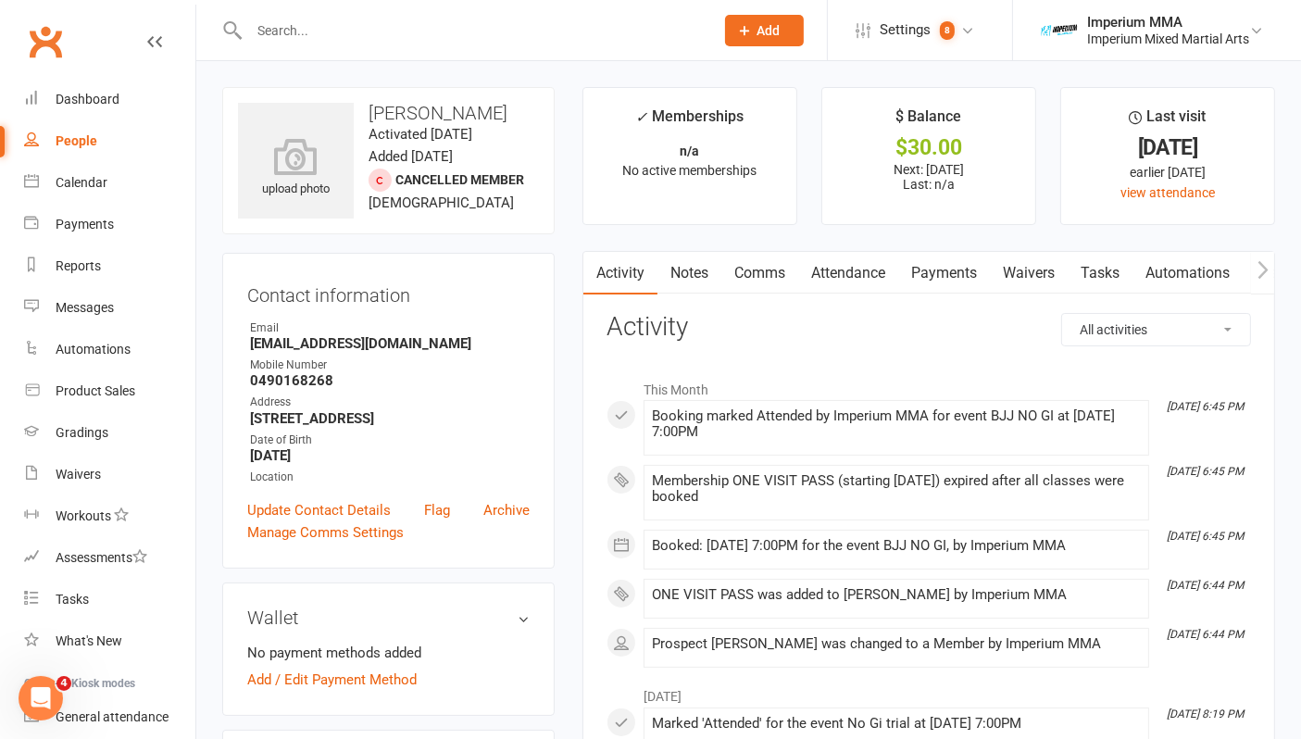
click at [1025, 273] on link "Waivers" at bounding box center [1029, 273] width 78 height 43
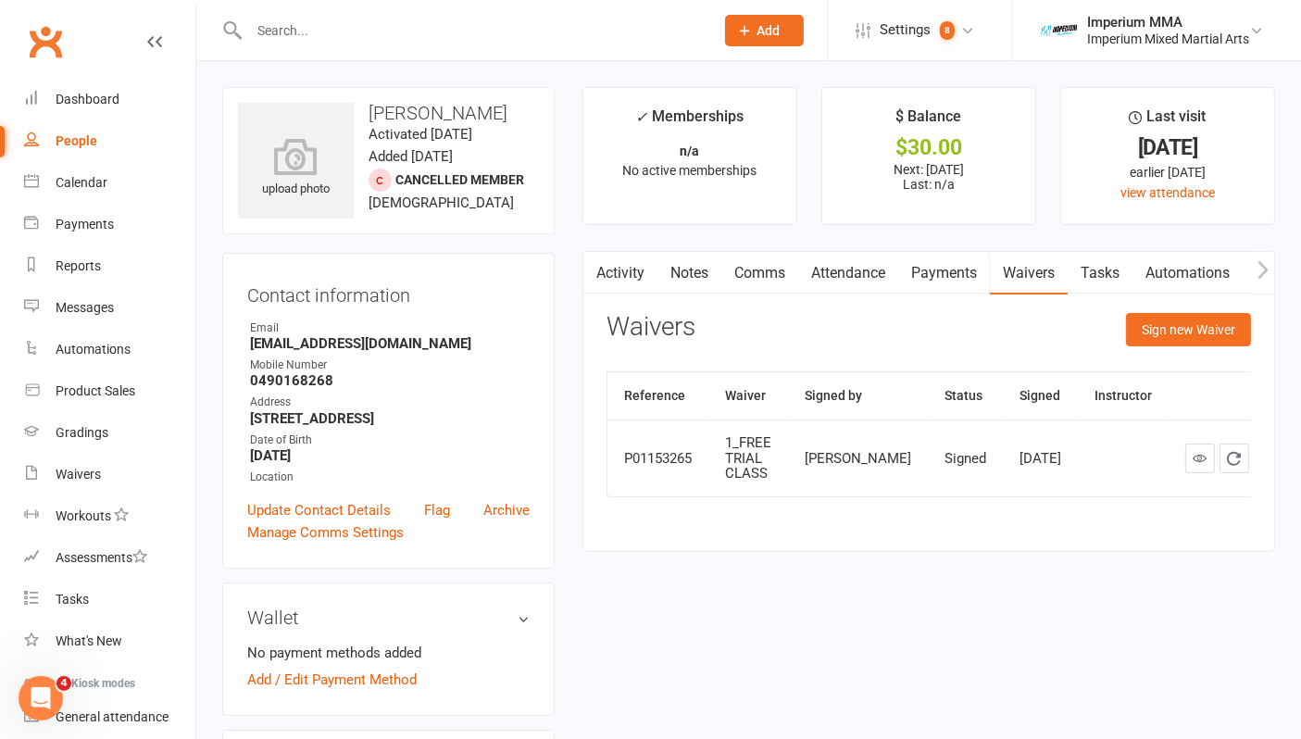
click at [955, 268] on link "Payments" at bounding box center [944, 273] width 92 height 43
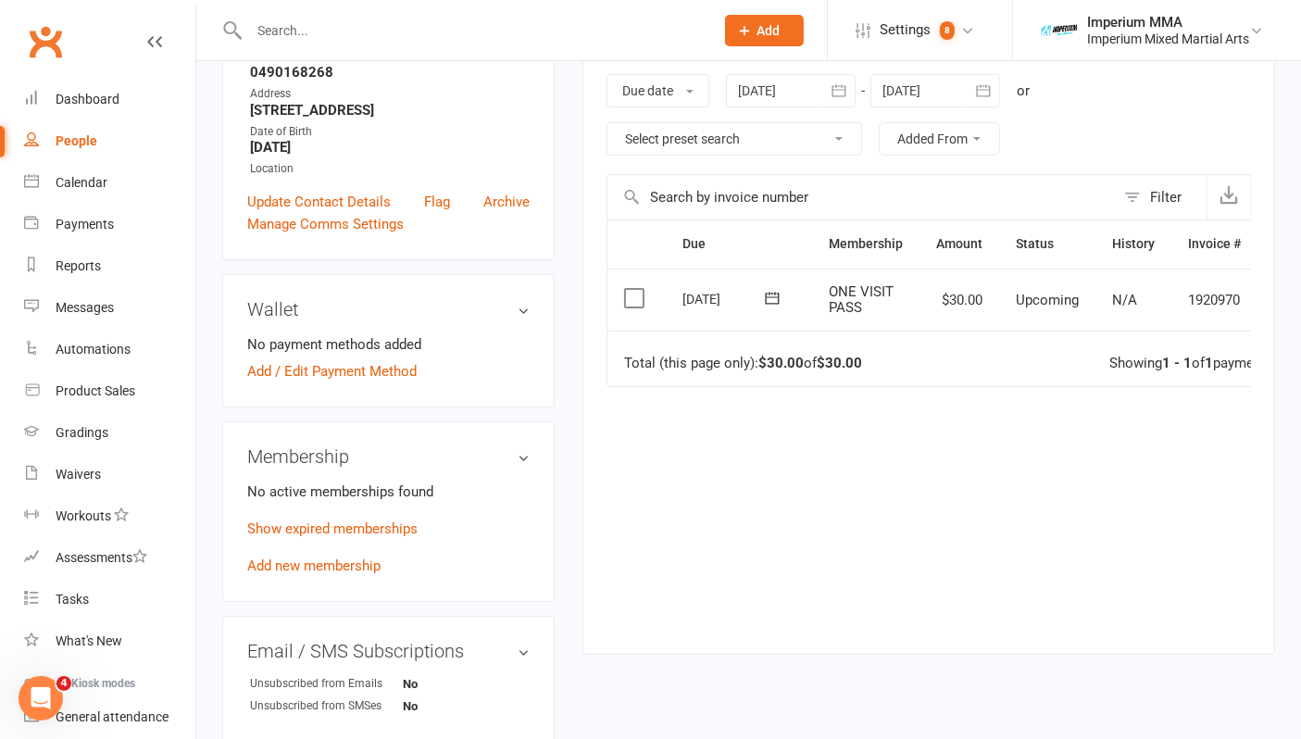
scroll to position [0, 60]
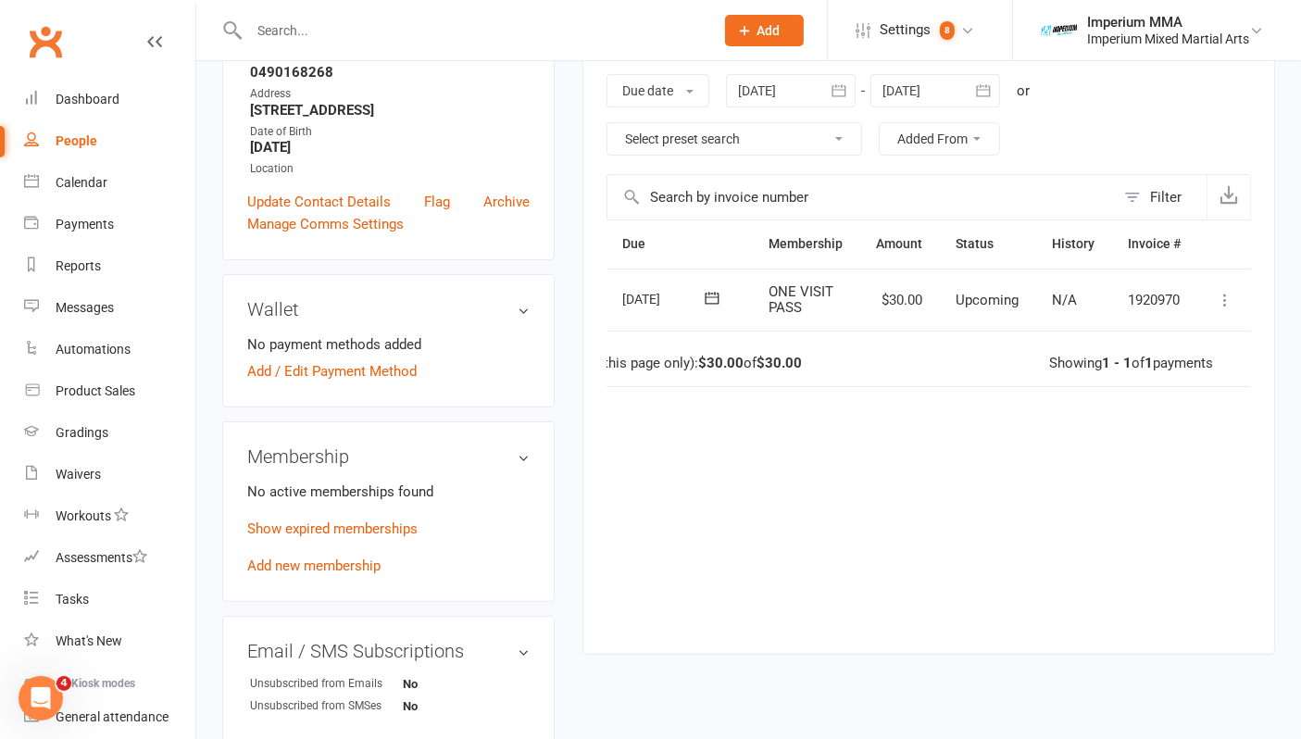
click at [1222, 303] on icon at bounding box center [1225, 300] width 19 height 19
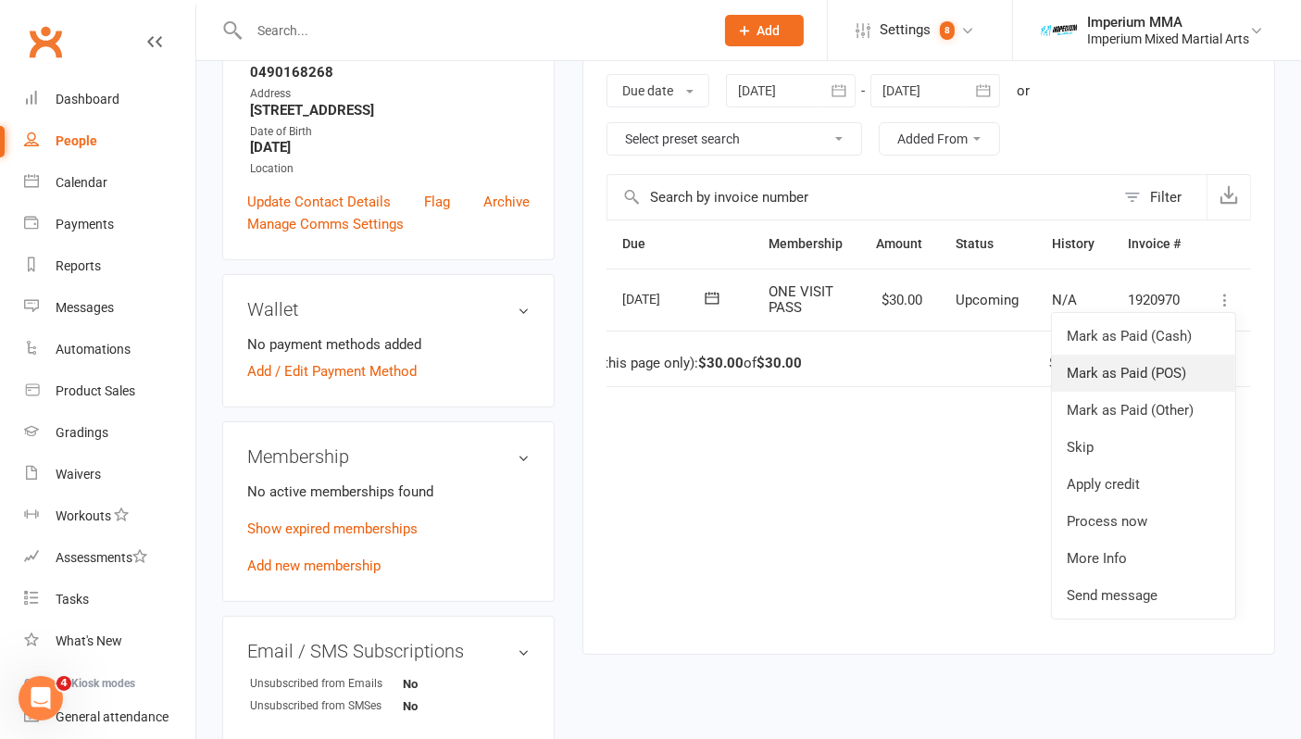
click at [1097, 364] on link "Mark as Paid (POS)" at bounding box center [1143, 373] width 183 height 37
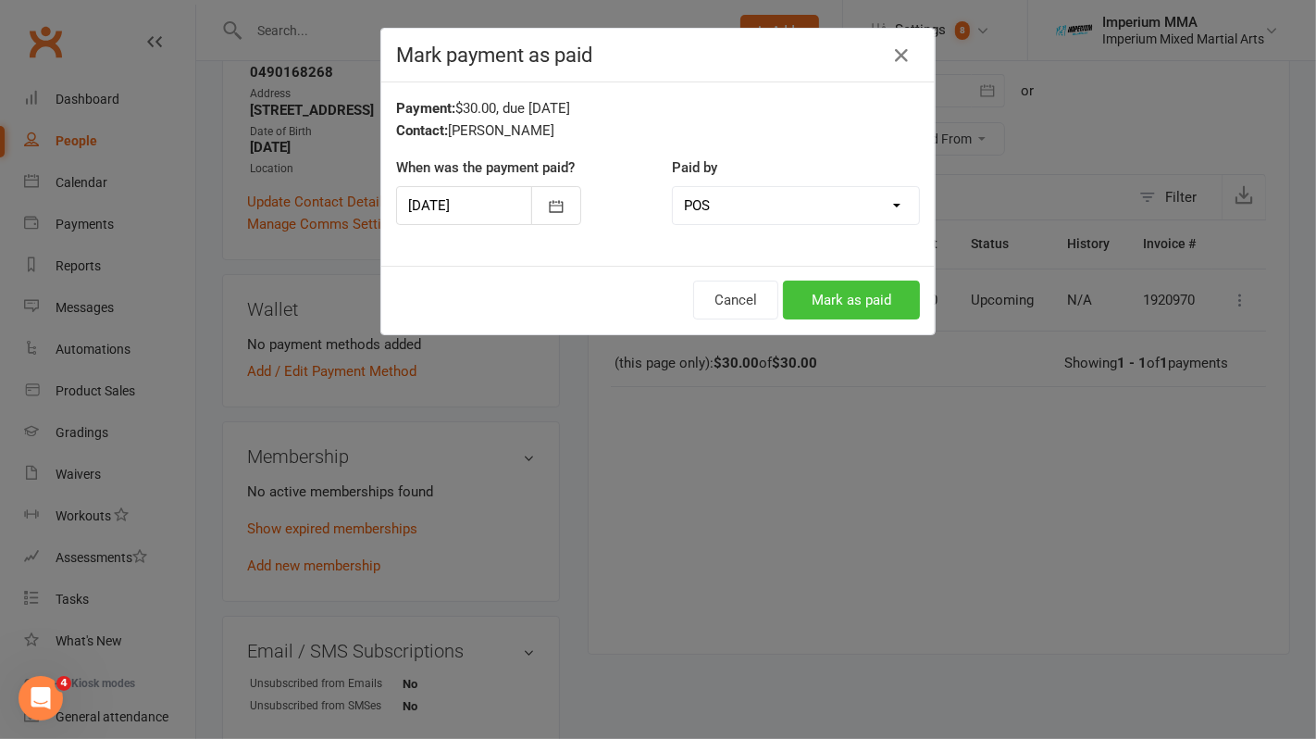
click at [840, 304] on button "Mark as paid" at bounding box center [851, 300] width 137 height 39
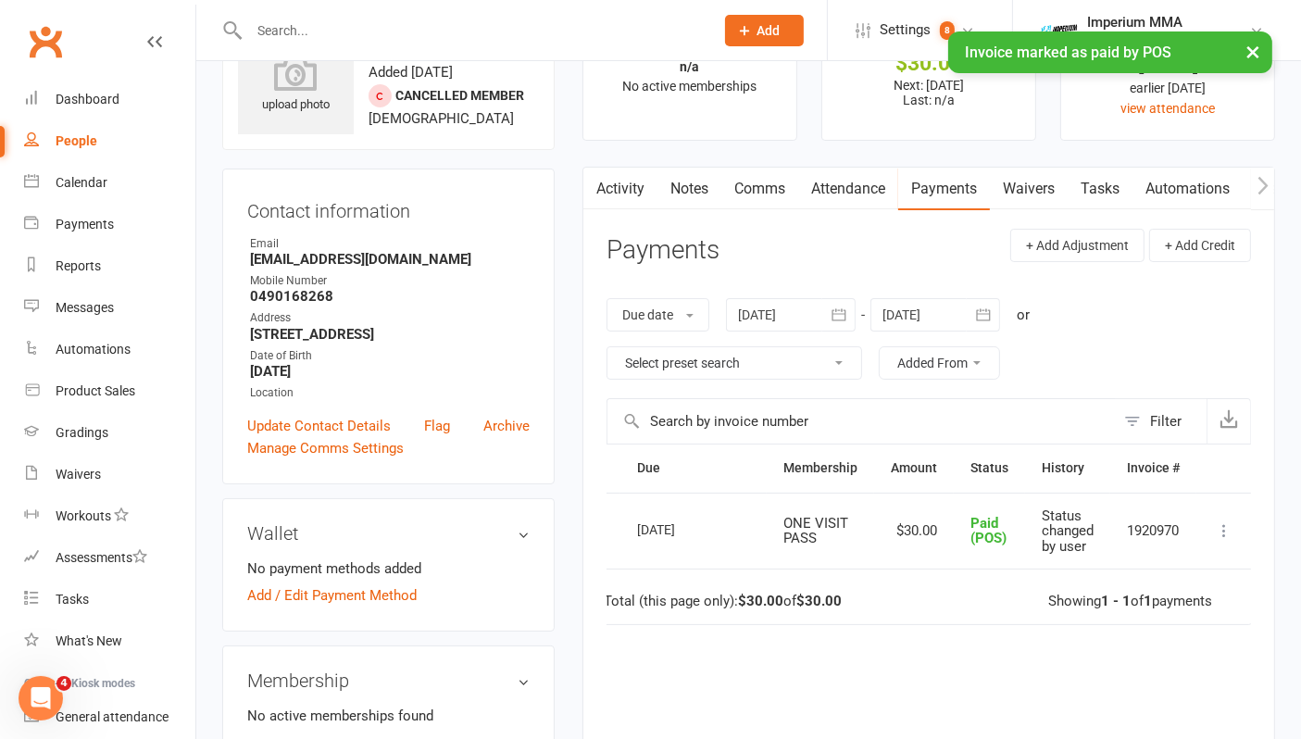
scroll to position [0, 0]
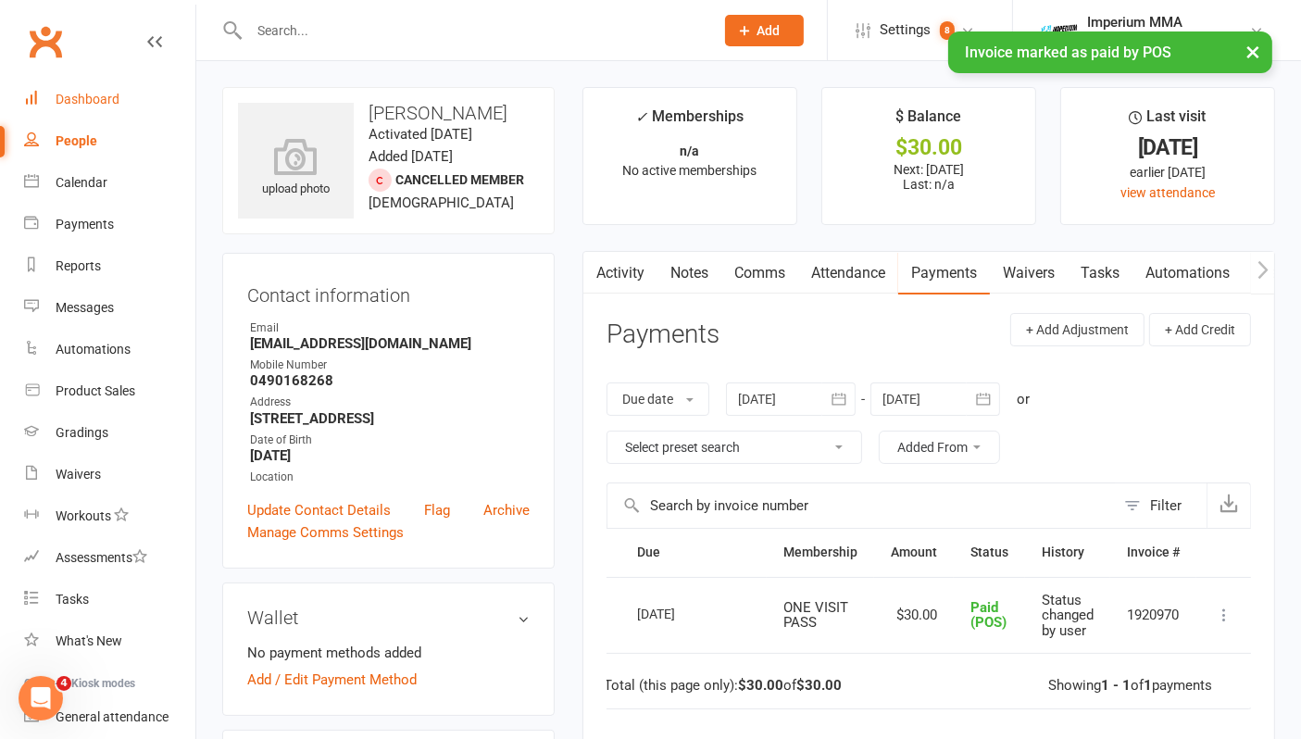
click at [66, 94] on div "Dashboard" at bounding box center [88, 99] width 64 height 15
